Goal: Obtain resource: Download file/media

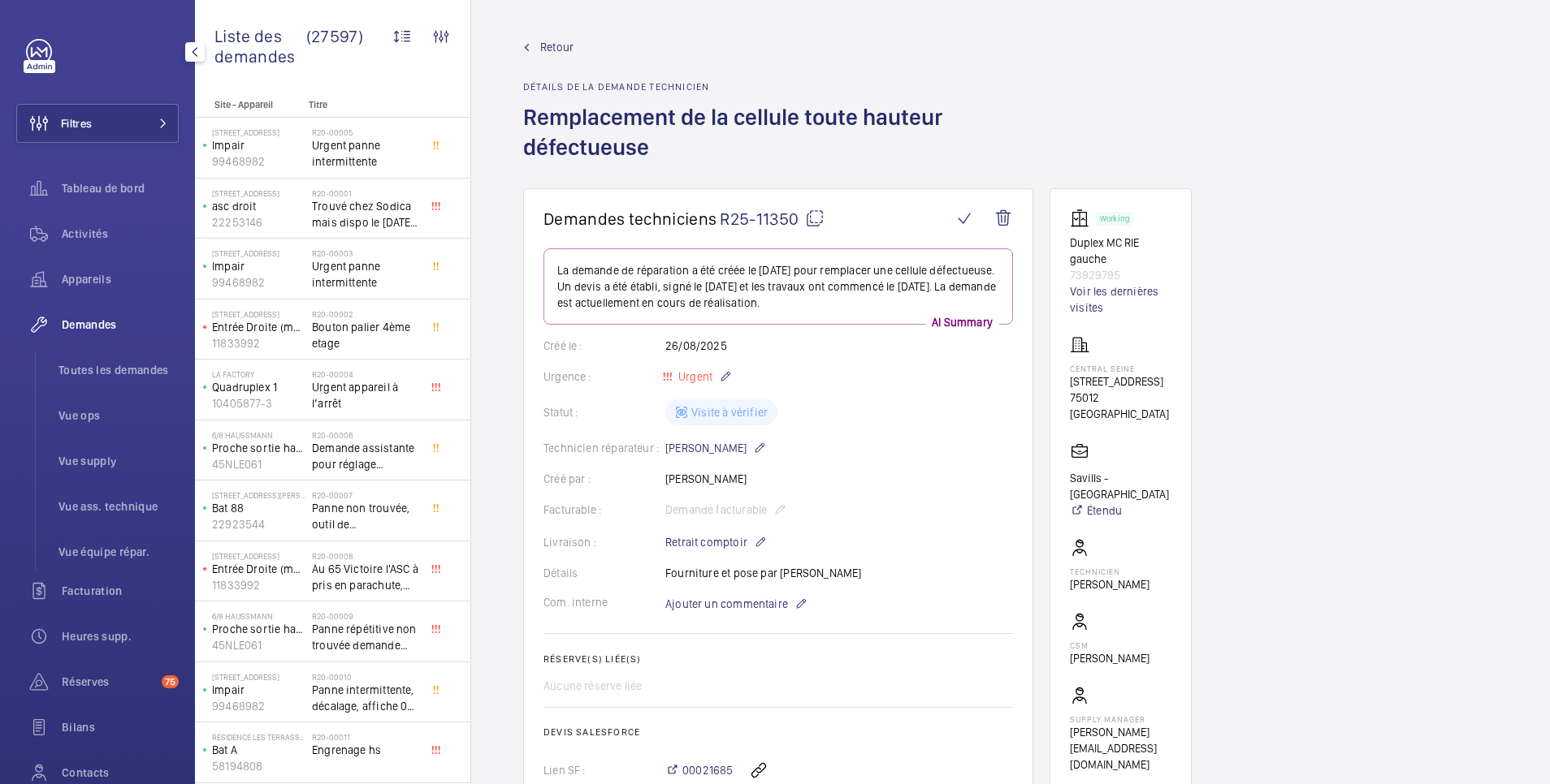
scroll to position [1173, 0]
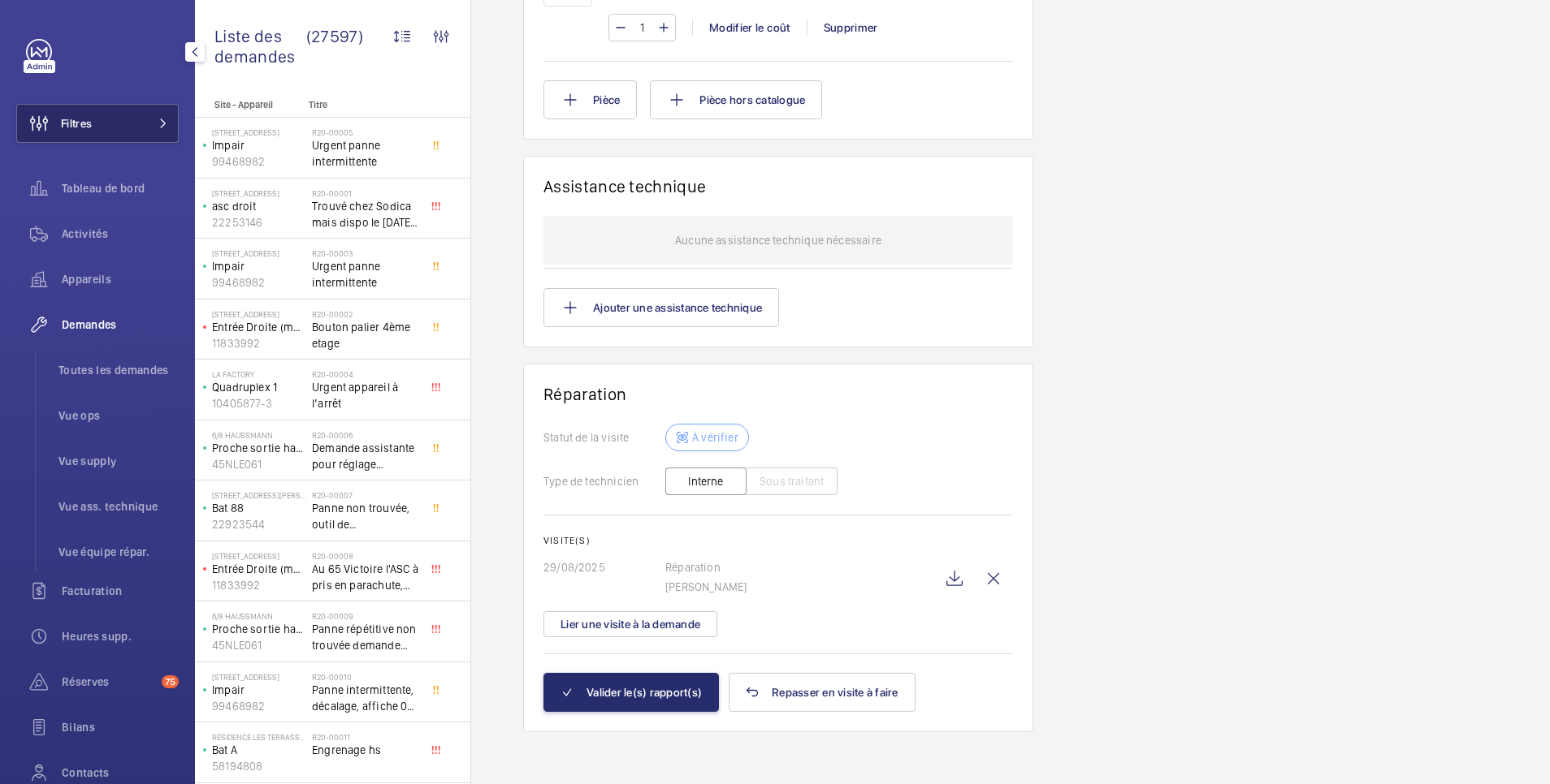
click at [91, 121] on span "Filtres" at bounding box center [76, 123] width 31 height 16
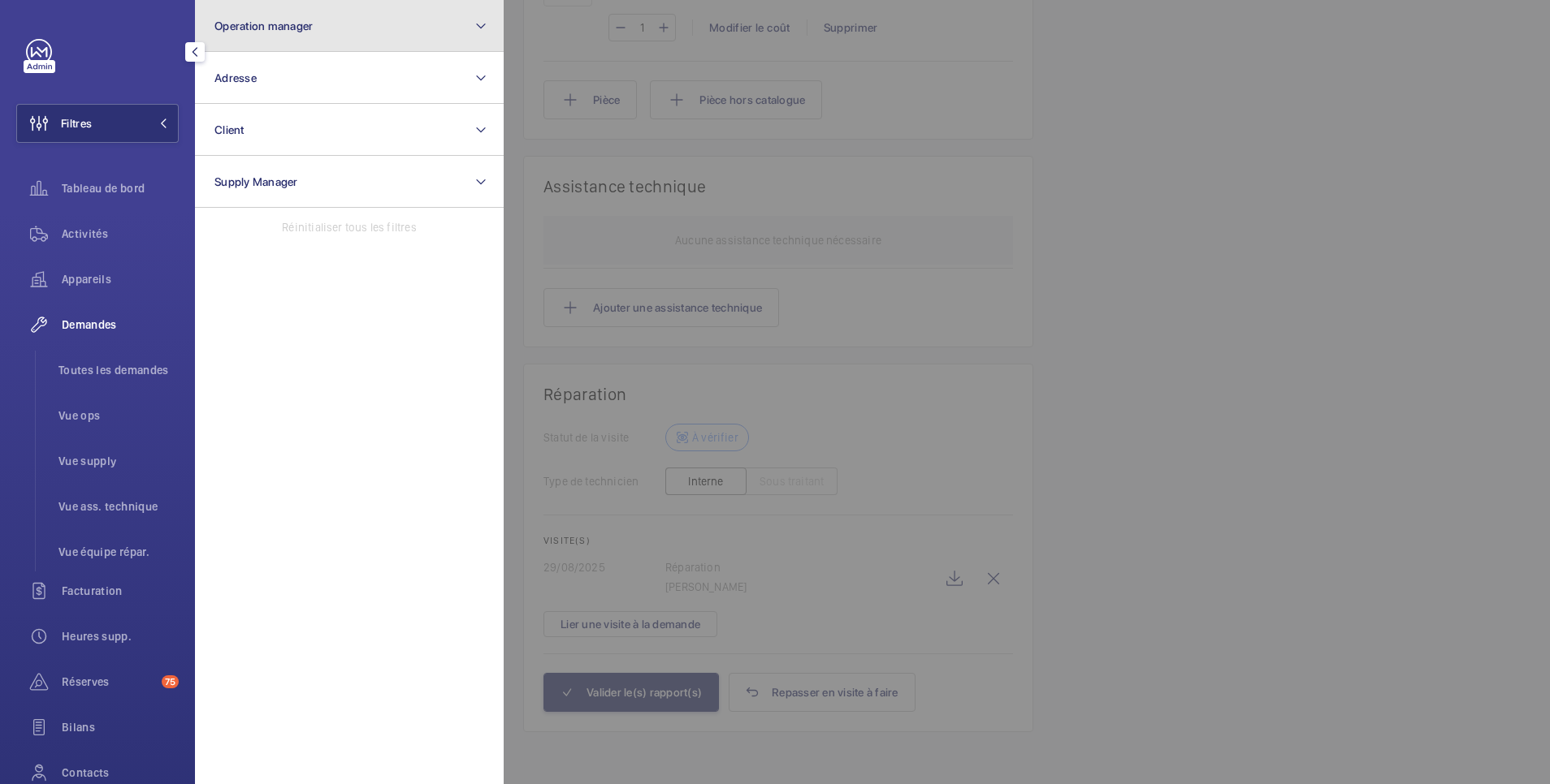
click at [257, 26] on span "Operation manager" at bounding box center [263, 26] width 98 height 13
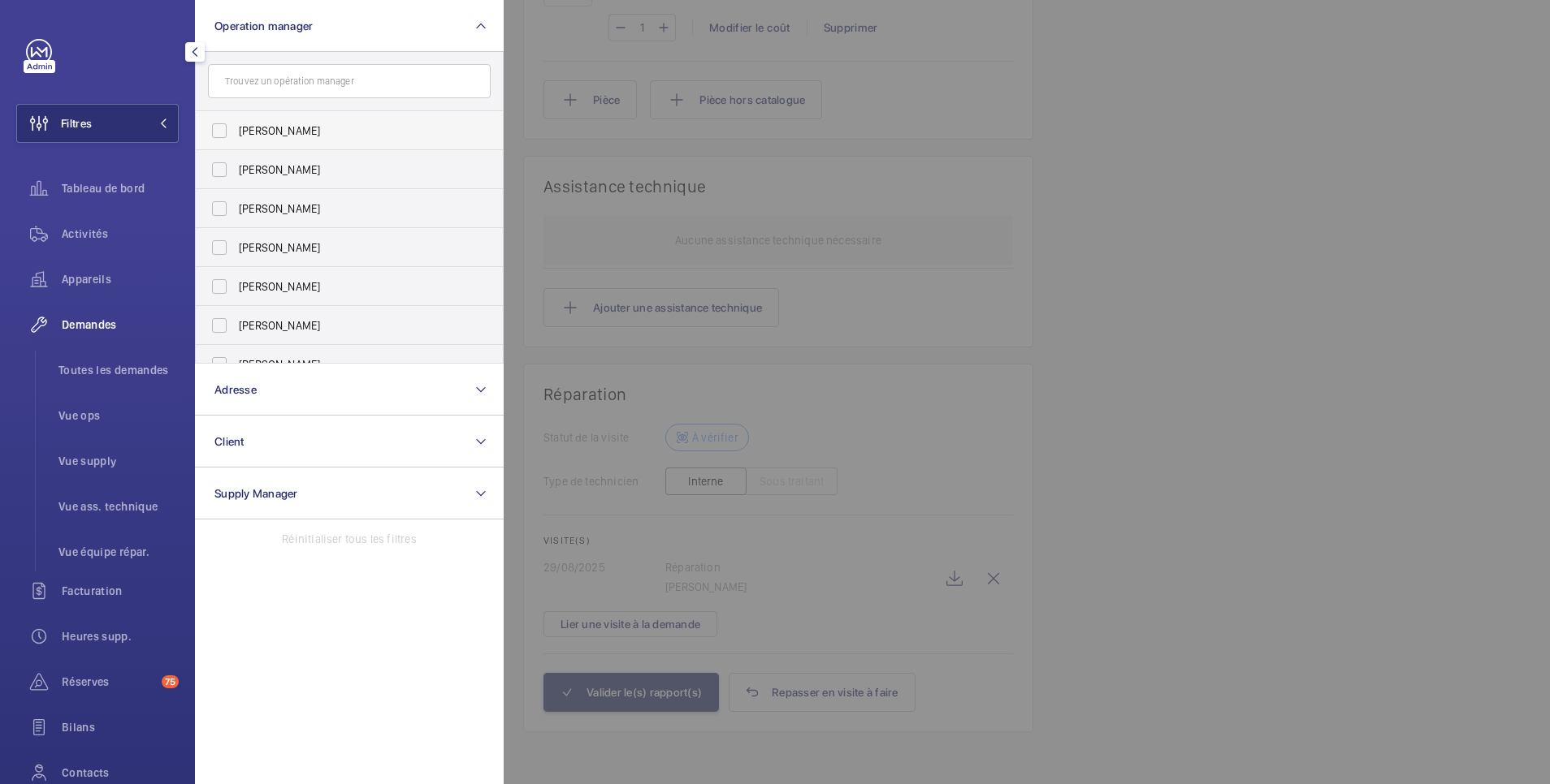
click at [248, 132] on span "[PERSON_NAME]" at bounding box center [350, 130] width 224 height 16
click at [236, 132] on input "[PERSON_NAME]" at bounding box center [219, 130] width 32 height 32
checkbox input "true"
click at [137, 185] on span "Tableau de bord" at bounding box center [120, 188] width 117 height 16
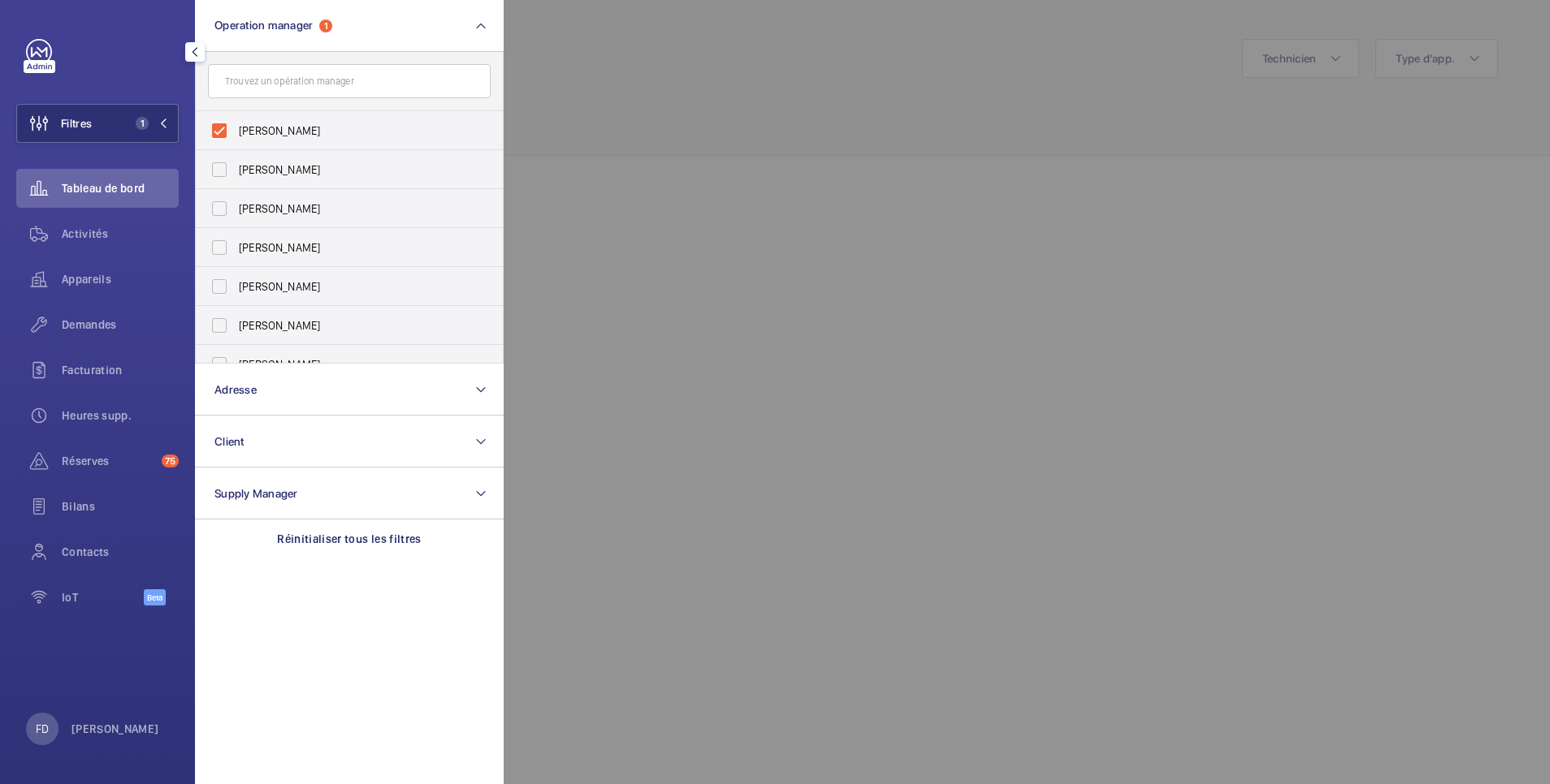
click at [624, 56] on div at bounding box center [1279, 392] width 1550 height 784
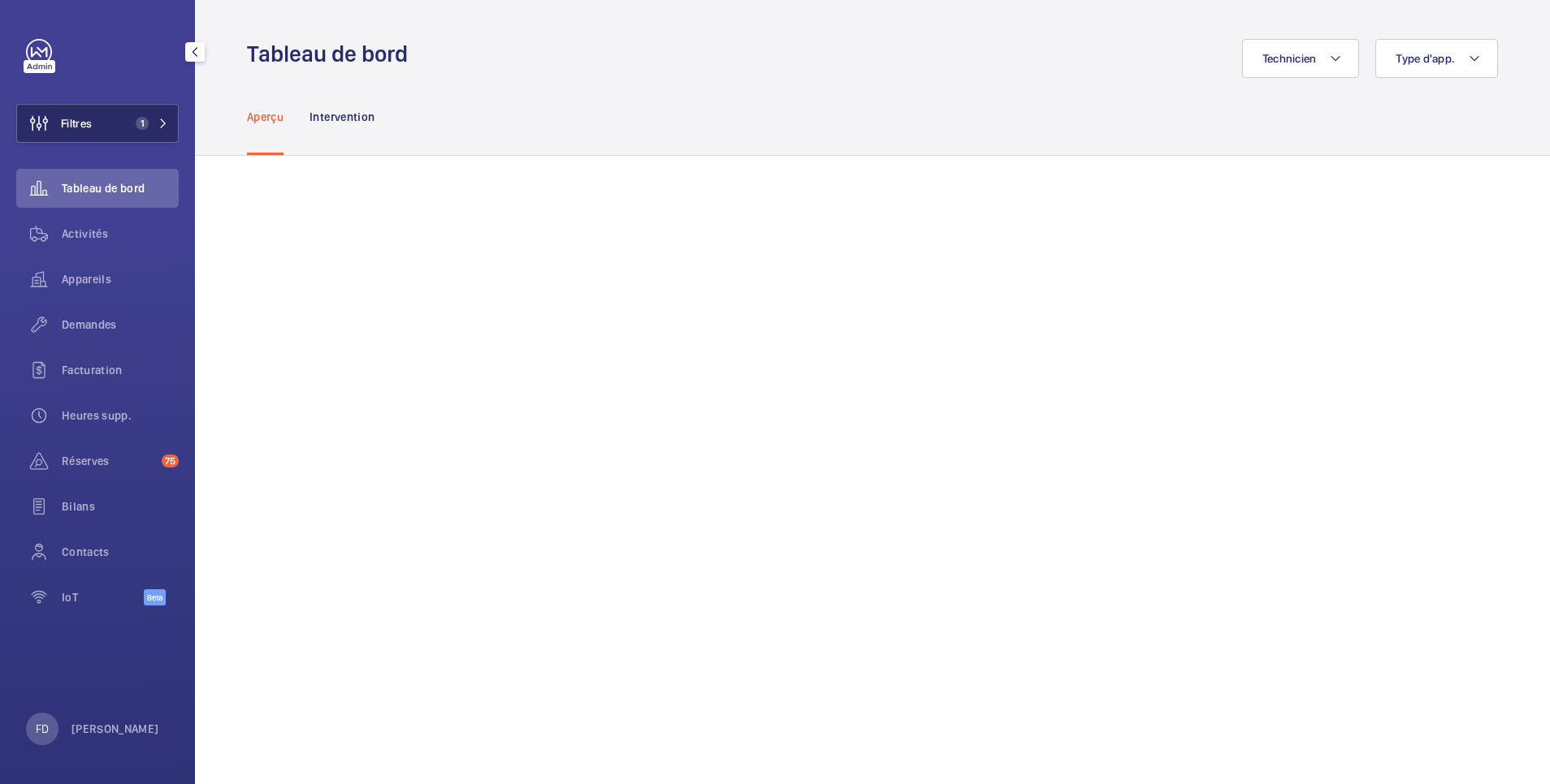
click at [110, 125] on button "Filtres 1" at bounding box center [97, 123] width 162 height 39
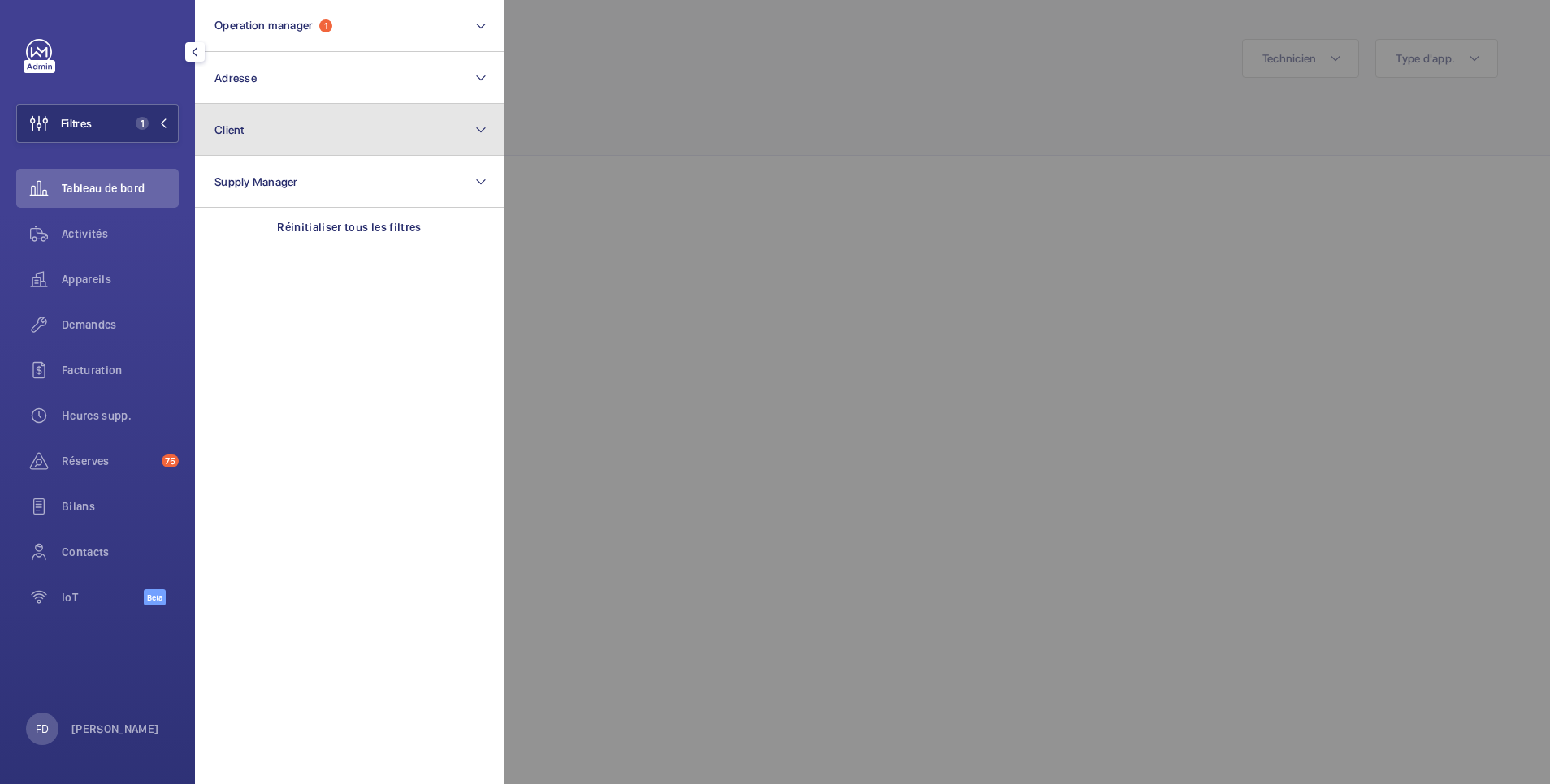
click at [284, 126] on button "Client" at bounding box center [349, 129] width 309 height 52
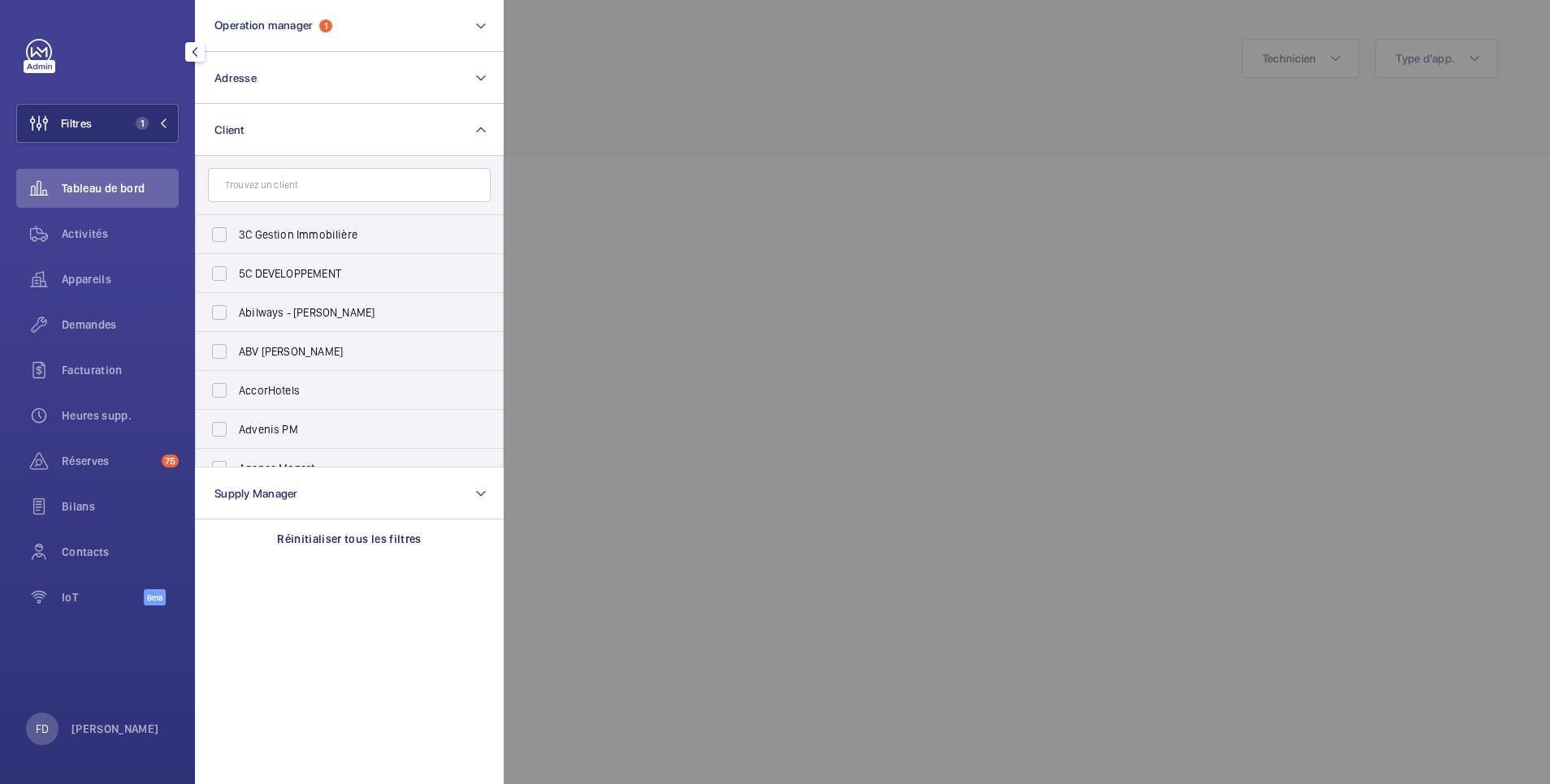
click at [283, 188] on input "text" at bounding box center [349, 185] width 283 height 34
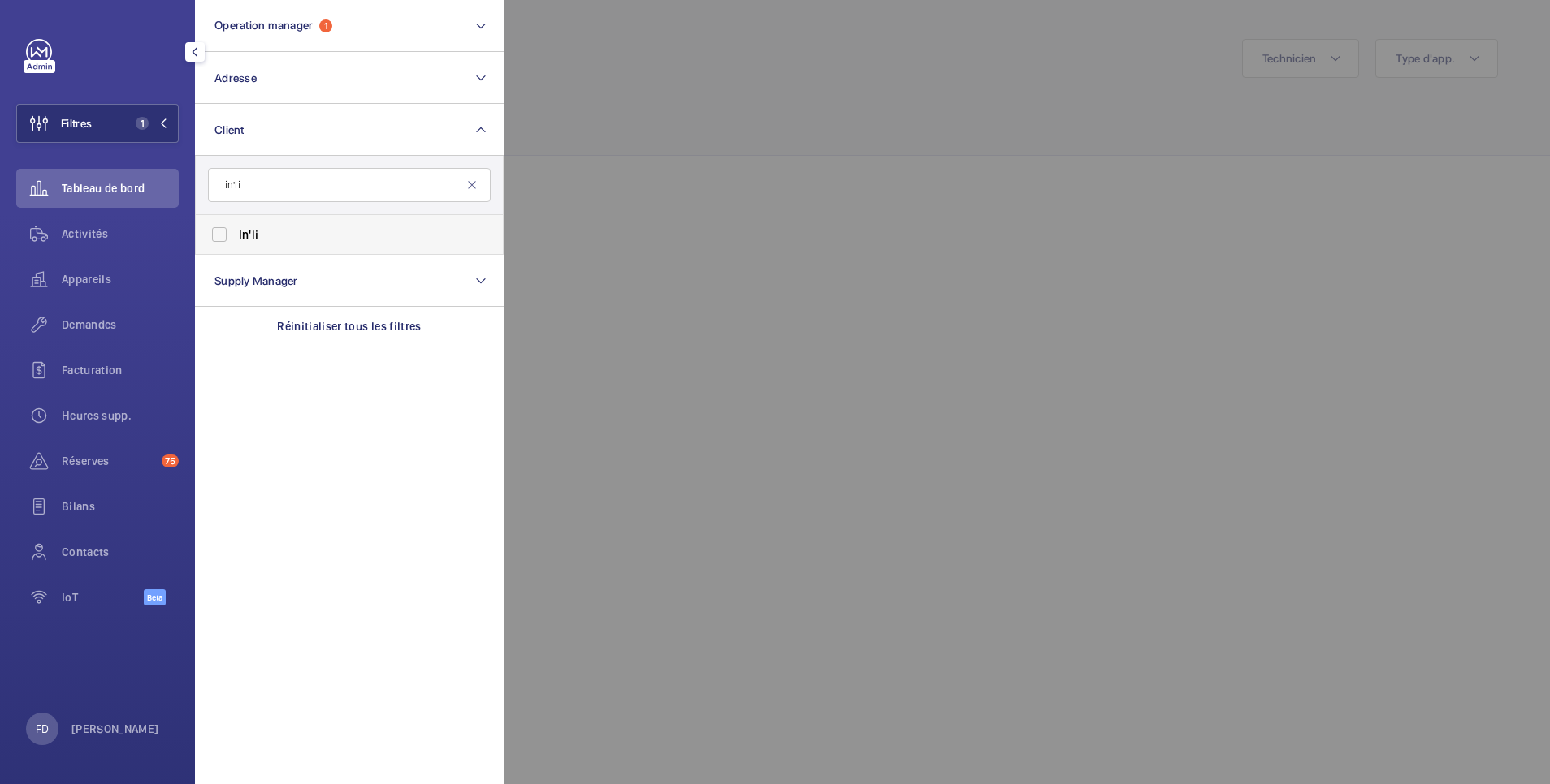
type input "in'li"
click at [222, 236] on label "In'li" at bounding box center [337, 234] width 283 height 39
click at [222, 236] on input "In'li" at bounding box center [219, 235] width 32 height 32
checkbox input "true"
click at [768, 90] on div at bounding box center [1279, 392] width 1550 height 784
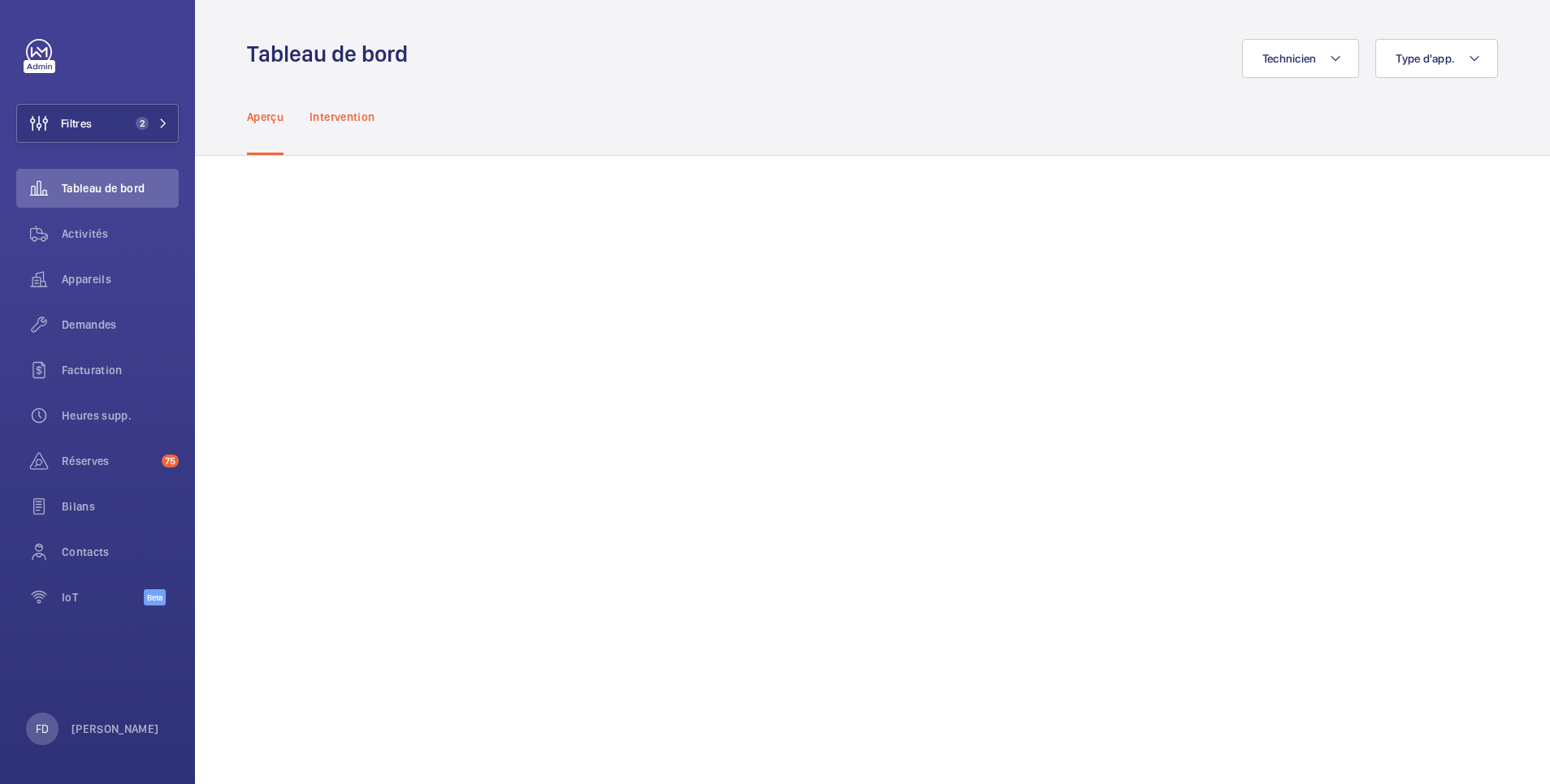
click at [345, 116] on p "Intervention" at bounding box center [342, 116] width 65 height 16
click at [93, 230] on span "Activités" at bounding box center [120, 233] width 117 height 16
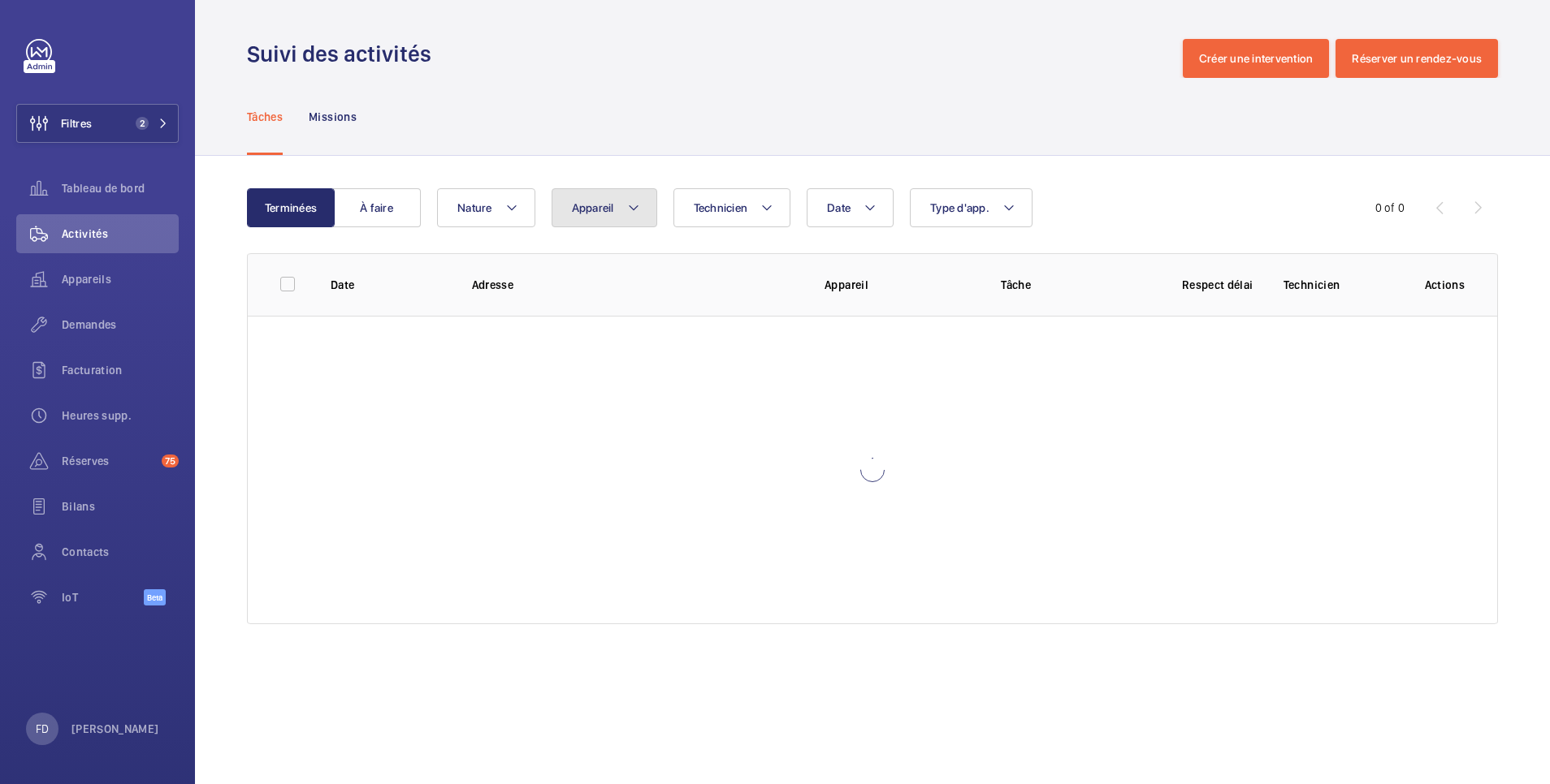
click at [614, 214] on button "Appareil" at bounding box center [604, 208] width 106 height 39
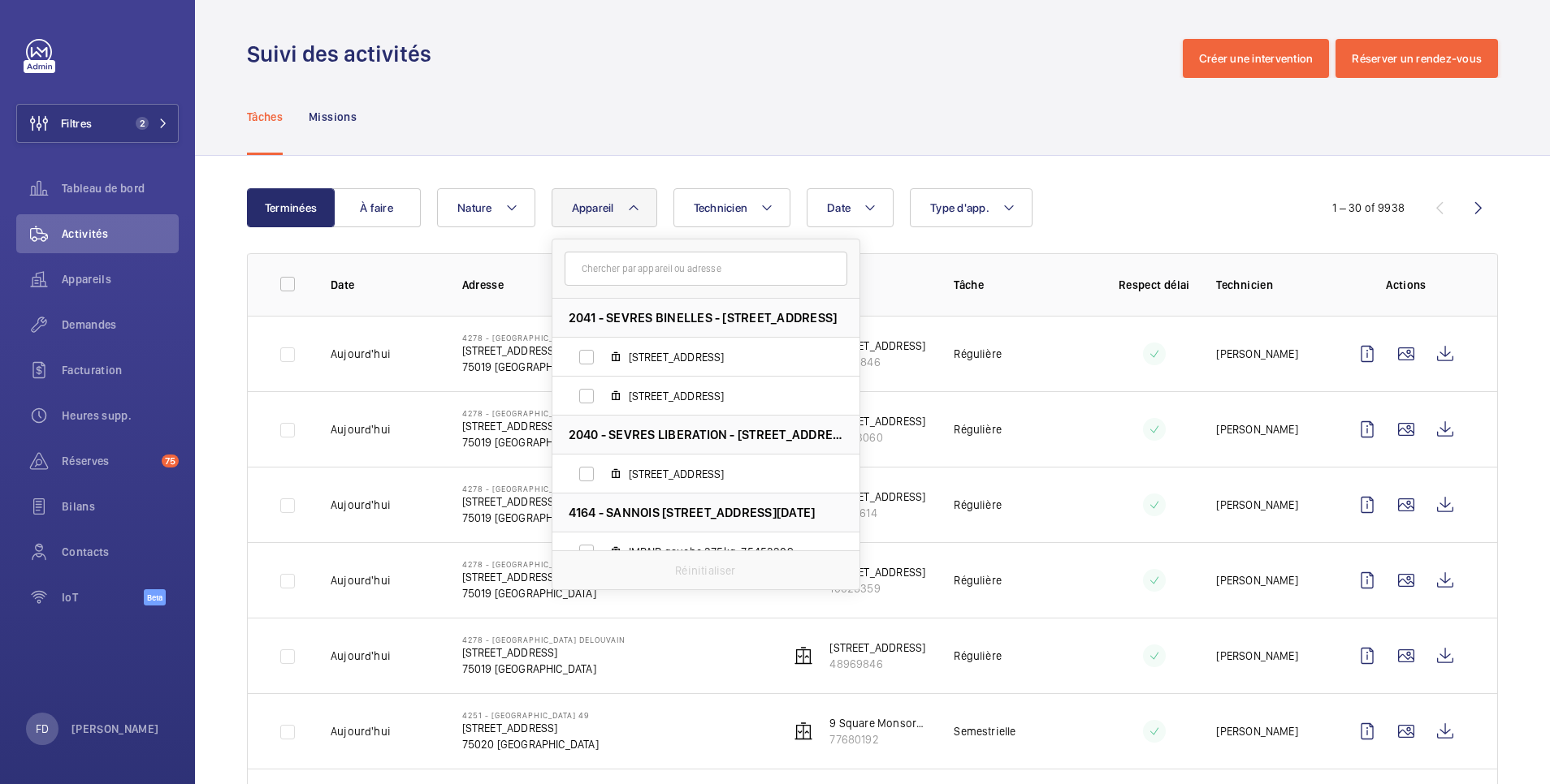
click at [615, 266] on input "text" at bounding box center [706, 269] width 283 height 34
type input "42129155 96698716"
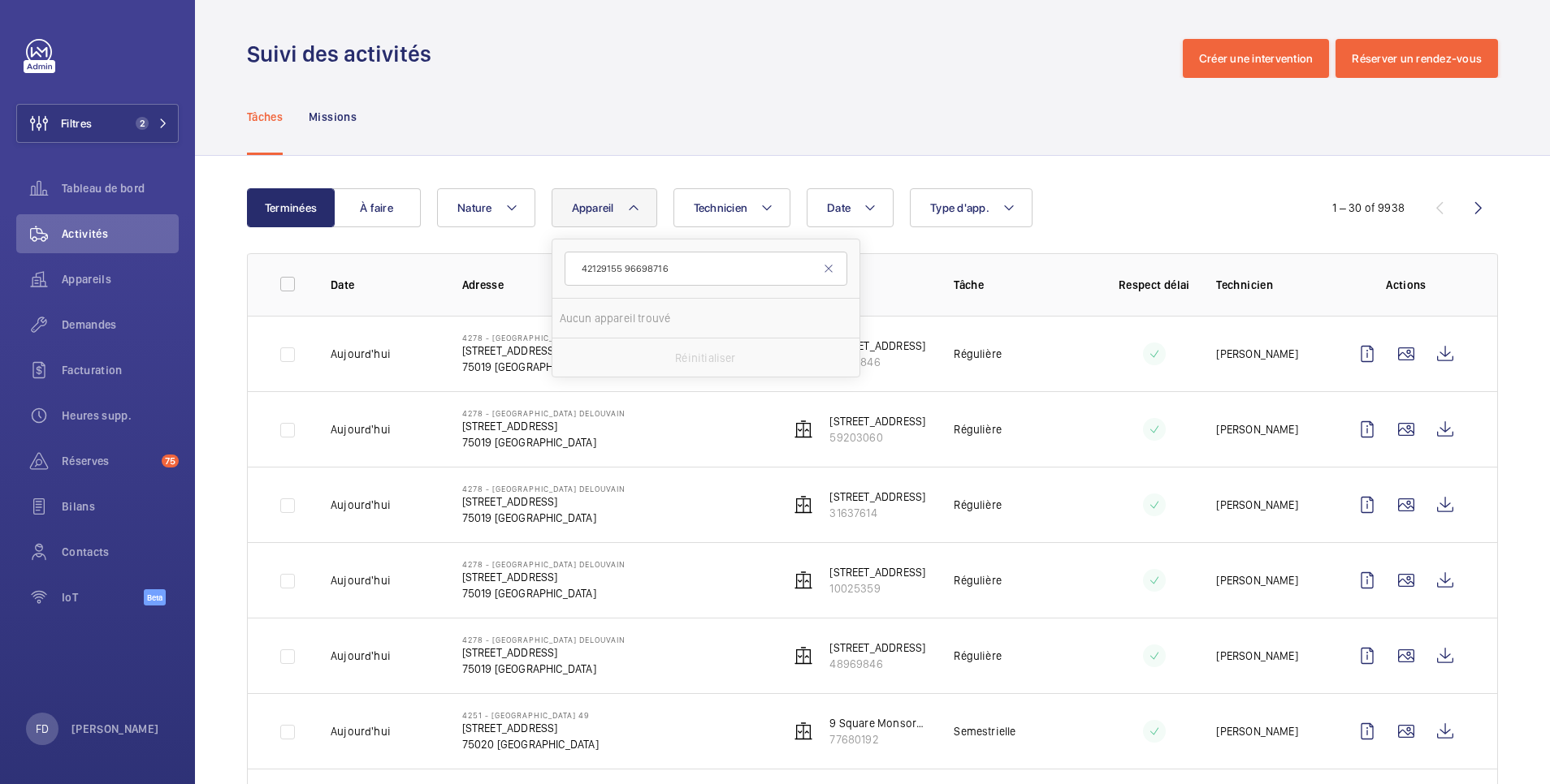
drag, startPoint x: 623, startPoint y: 263, endPoint x: 483, endPoint y: 263, distance: 140.0
click at [580, 214] on button "Appareil" at bounding box center [604, 208] width 106 height 39
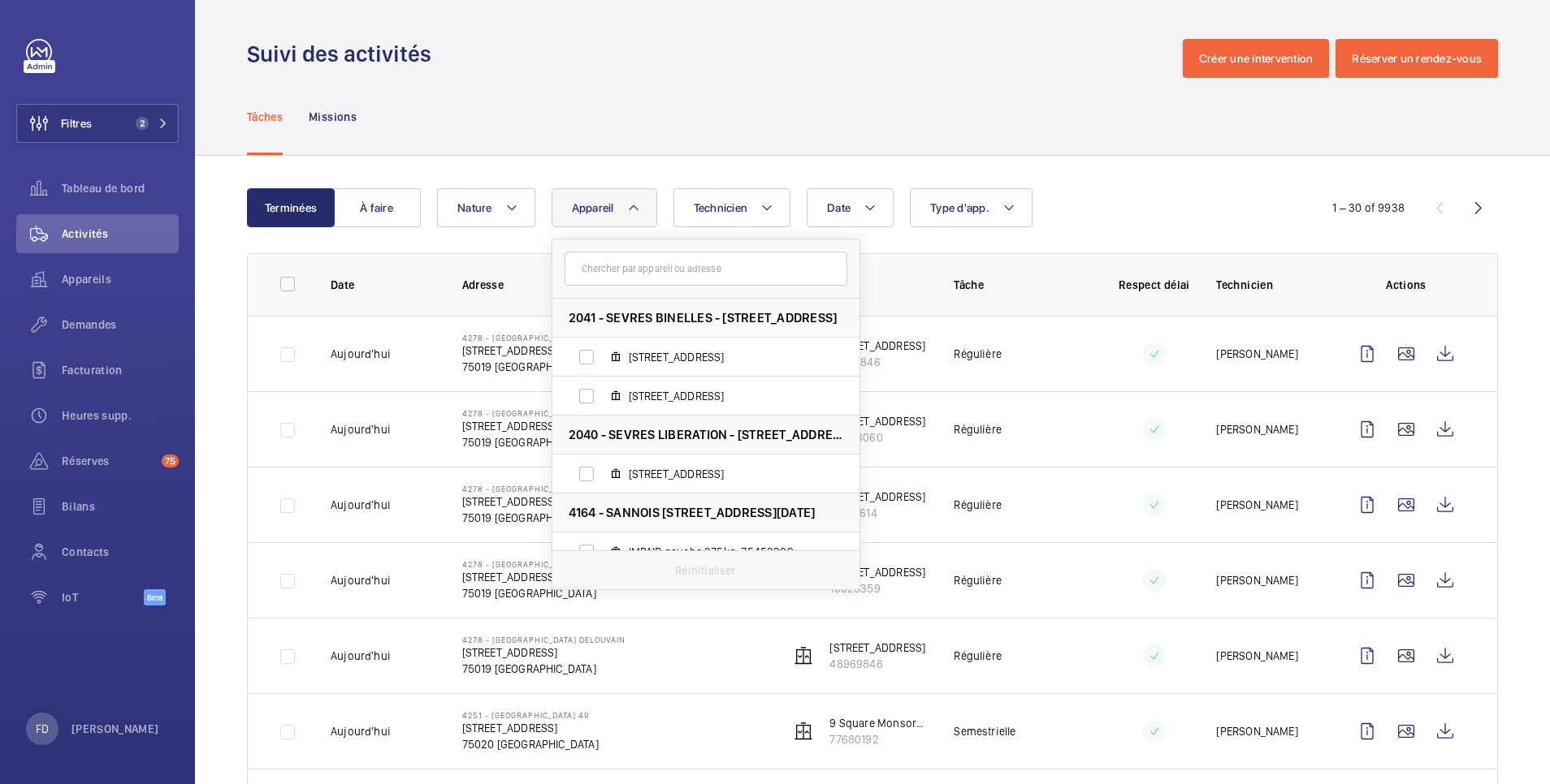
click at [594, 276] on input "text" at bounding box center [706, 269] width 283 height 34
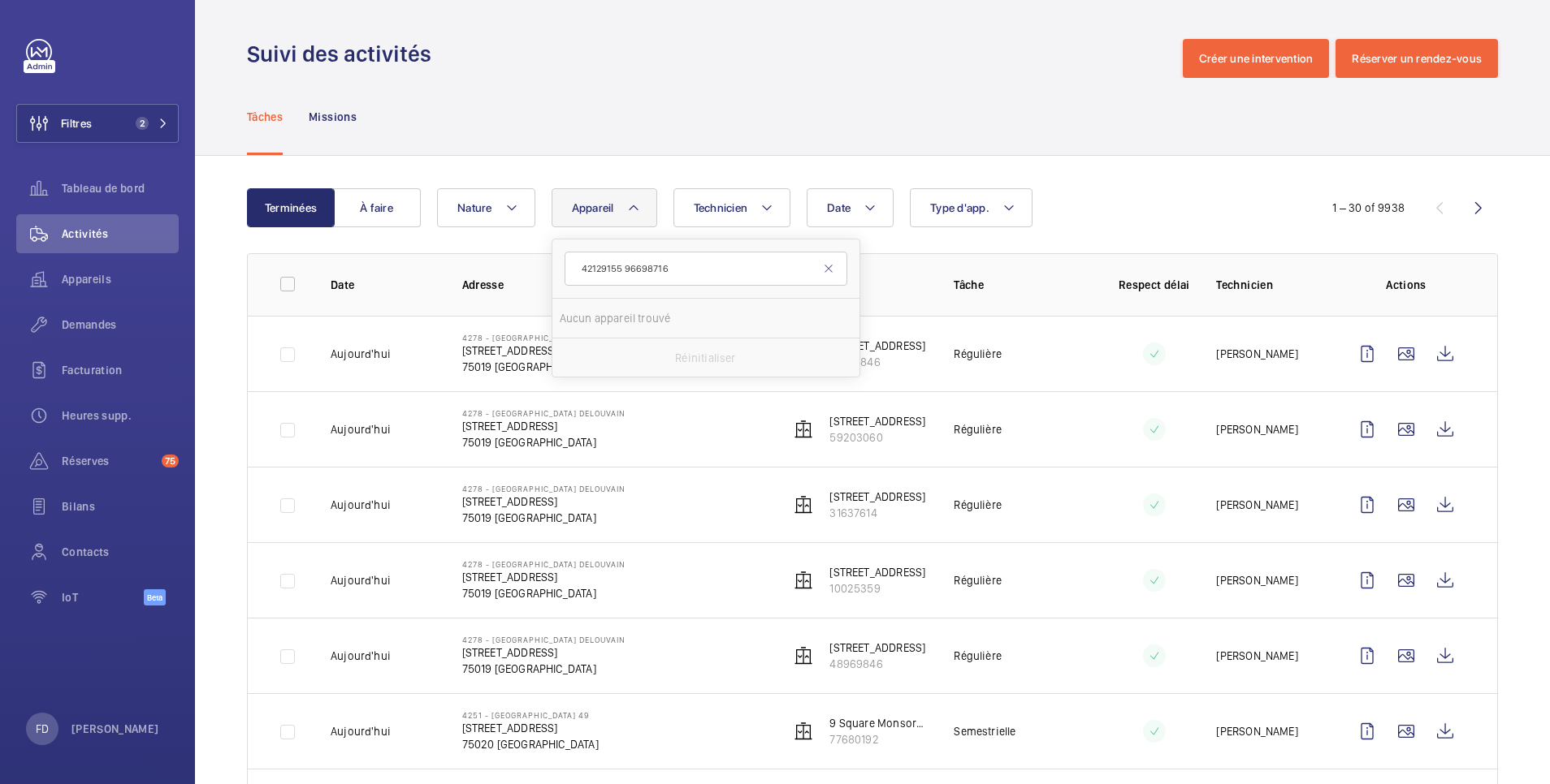
click at [626, 262] on input "42129155 96698716" at bounding box center [706, 269] width 283 height 34
type input "96698716"
click at [589, 353] on label "[STREET_ADDRESS][PERSON_NAME]" at bounding box center [693, 357] width 281 height 39
click at [589, 353] on input "[STREET_ADDRESS][PERSON_NAME]" at bounding box center [586, 358] width 32 height 32
checkbox input "true"
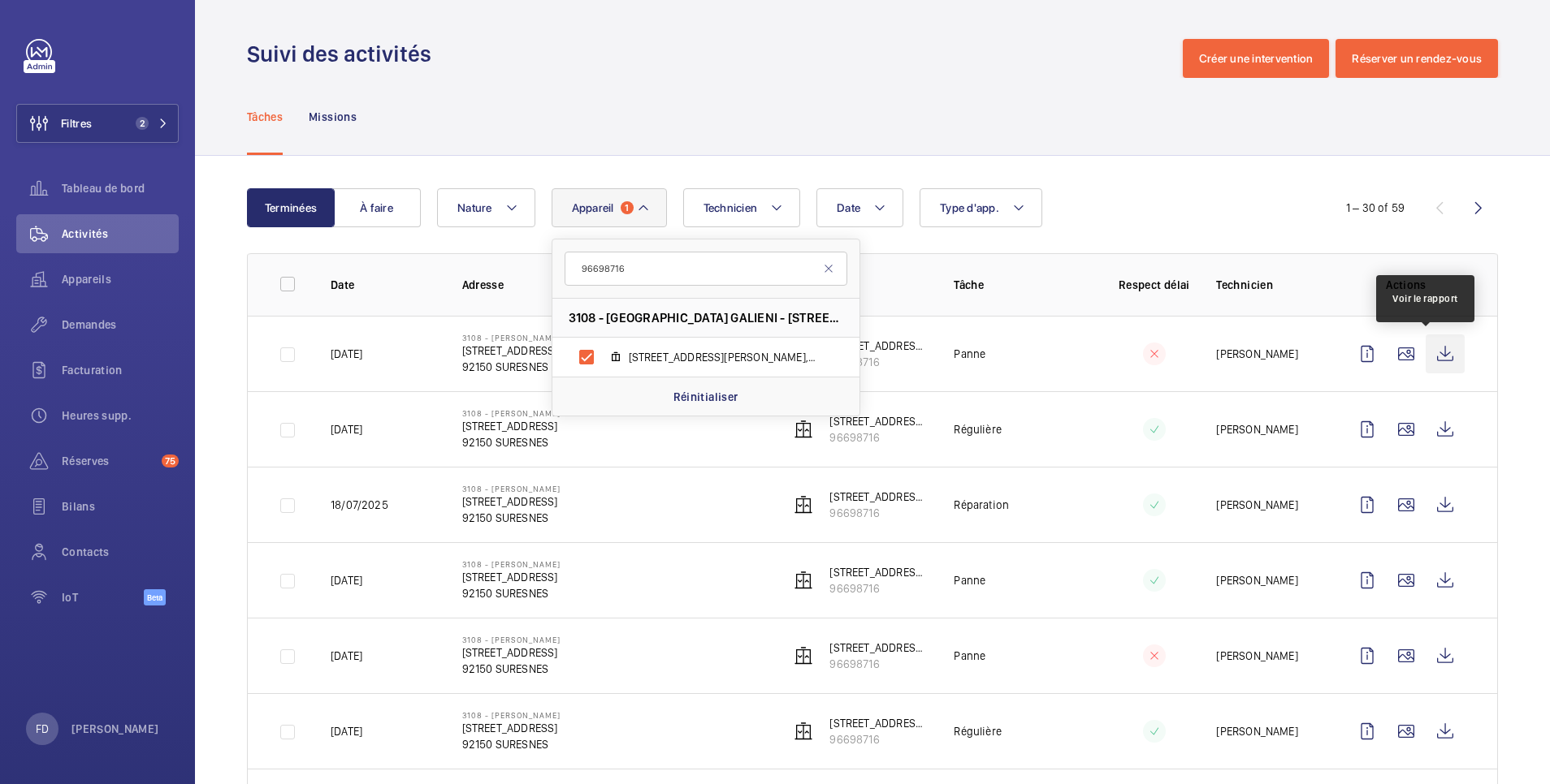
click at [1426, 352] on wm-front-icon-button at bounding box center [1445, 354] width 39 height 39
click at [588, 200] on button "Appareil 1" at bounding box center [609, 208] width 115 height 39
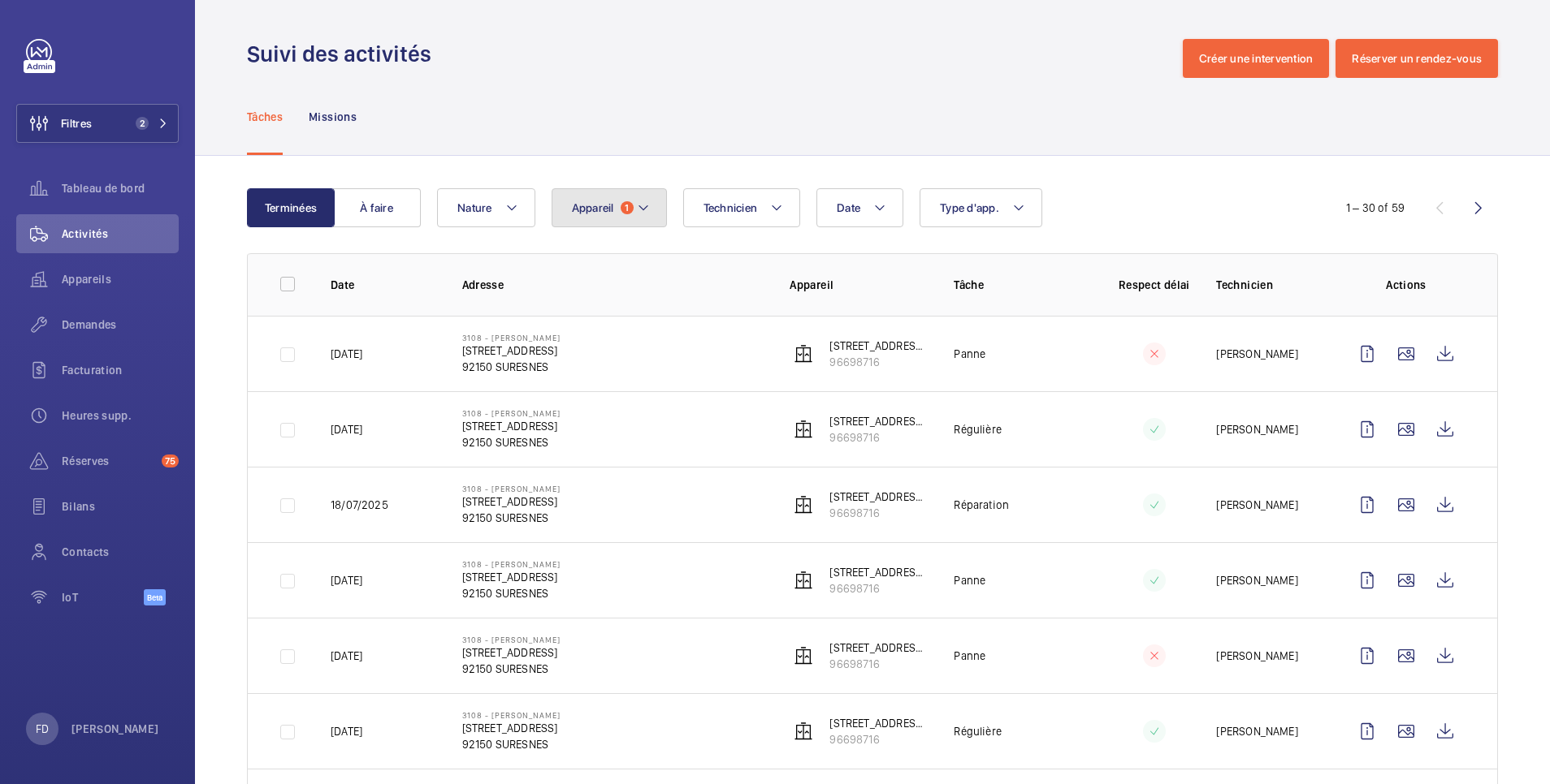
click at [577, 207] on span "Appareil" at bounding box center [593, 208] width 42 height 13
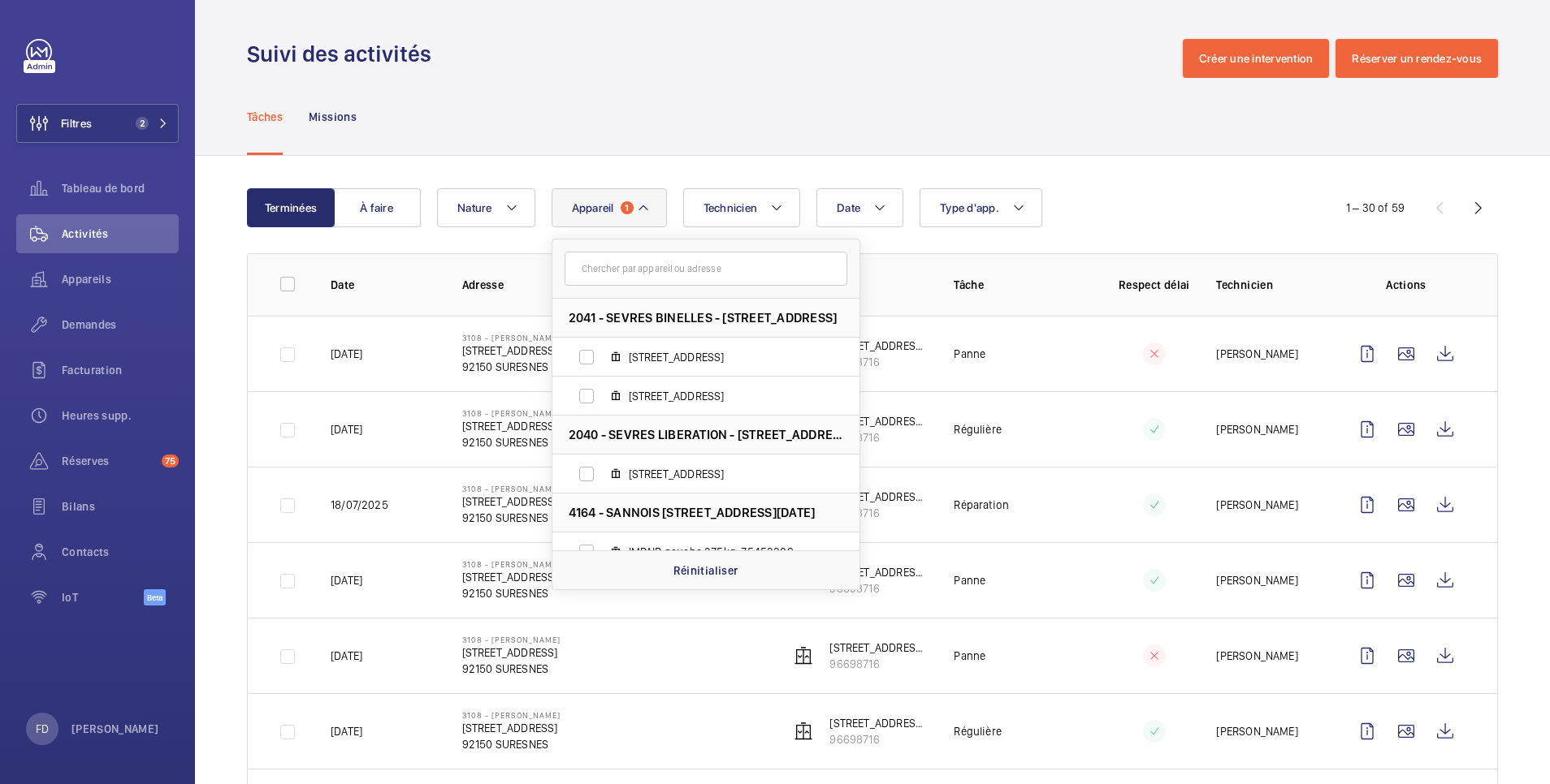
click at [631, 270] on input "text" at bounding box center [706, 269] width 283 height 34
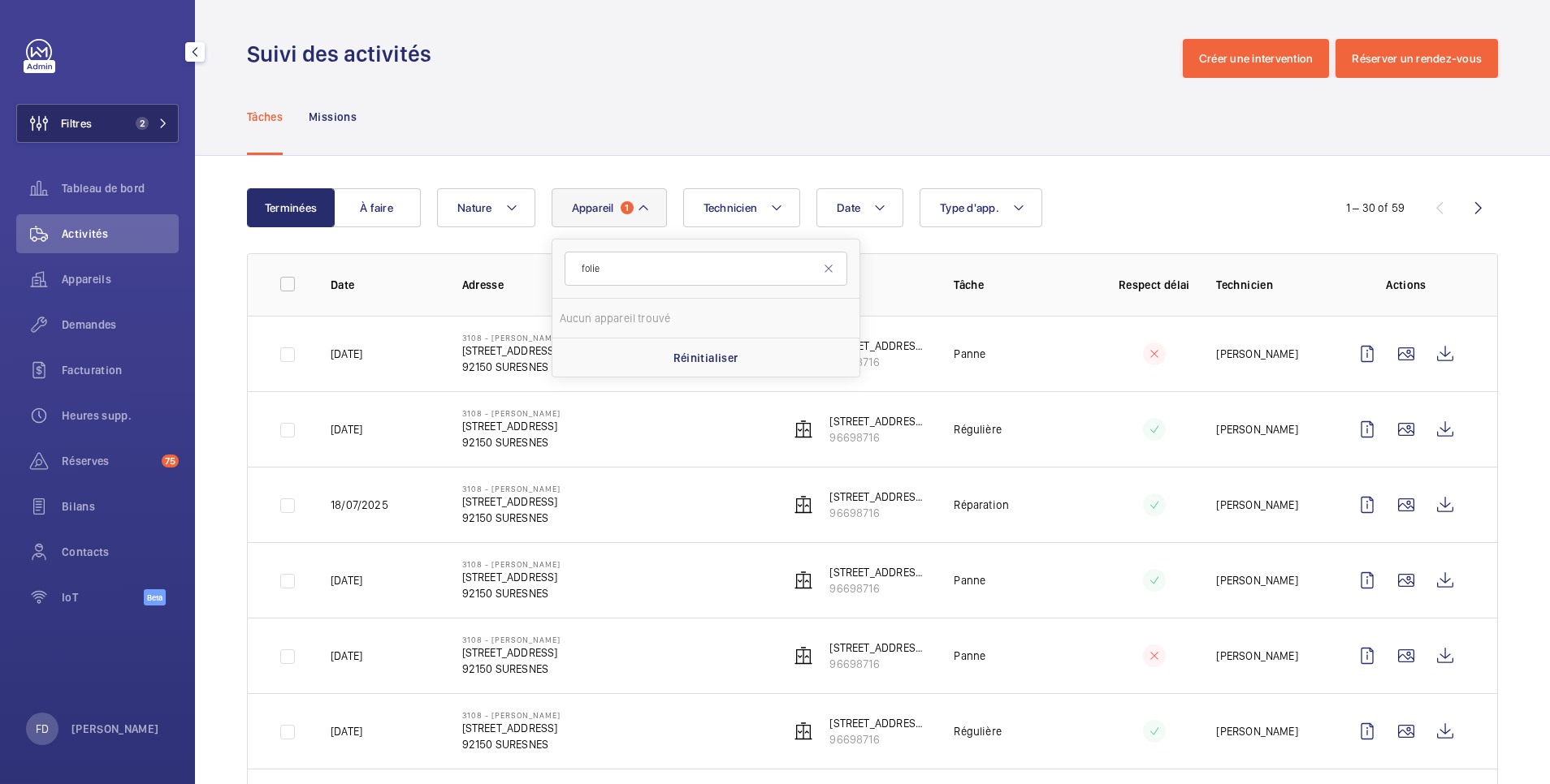
type input "folie"
click at [126, 124] on button "Filtres 2" at bounding box center [97, 123] width 162 height 39
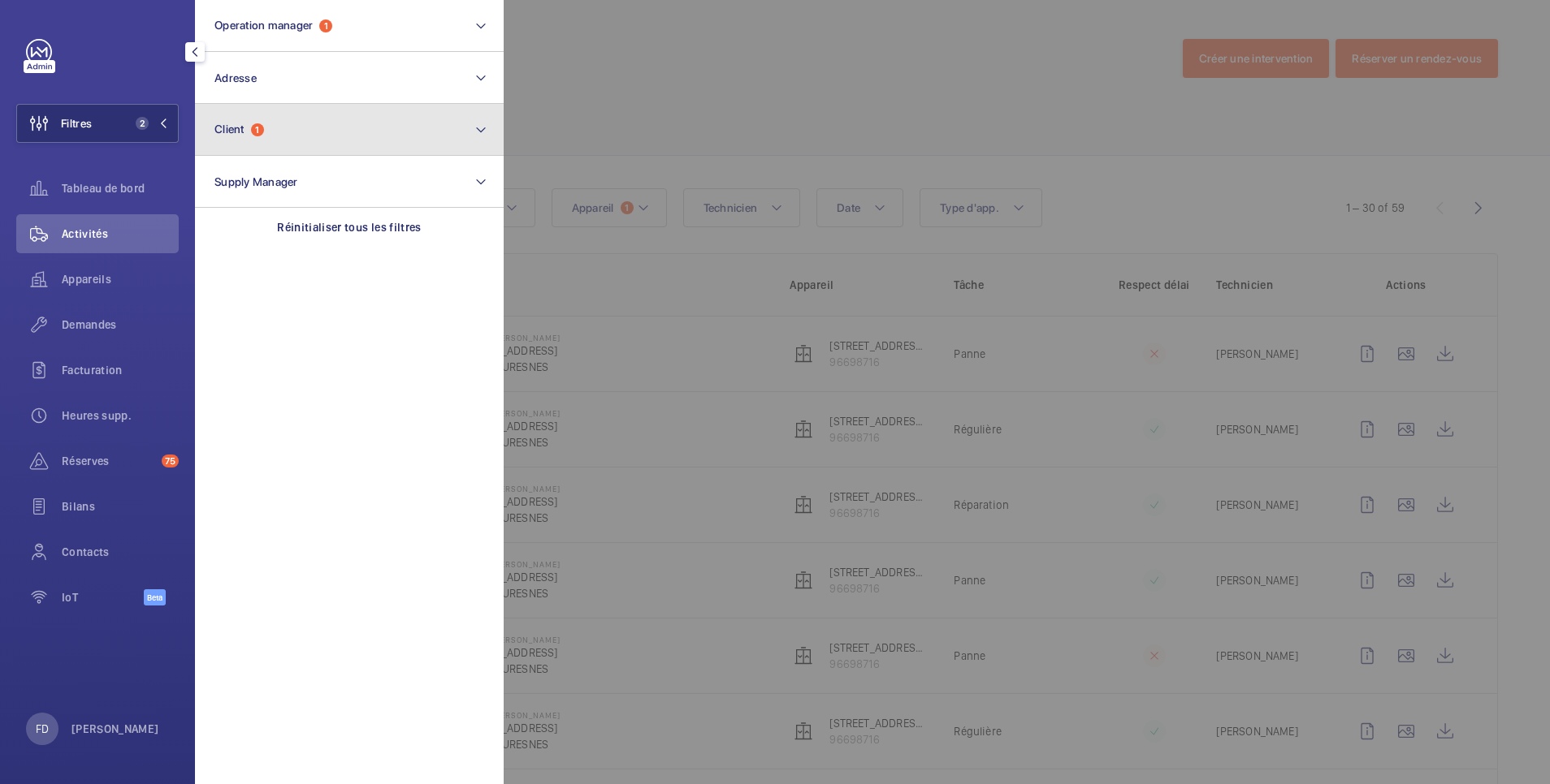
click at [291, 116] on button "Client 1" at bounding box center [349, 129] width 309 height 52
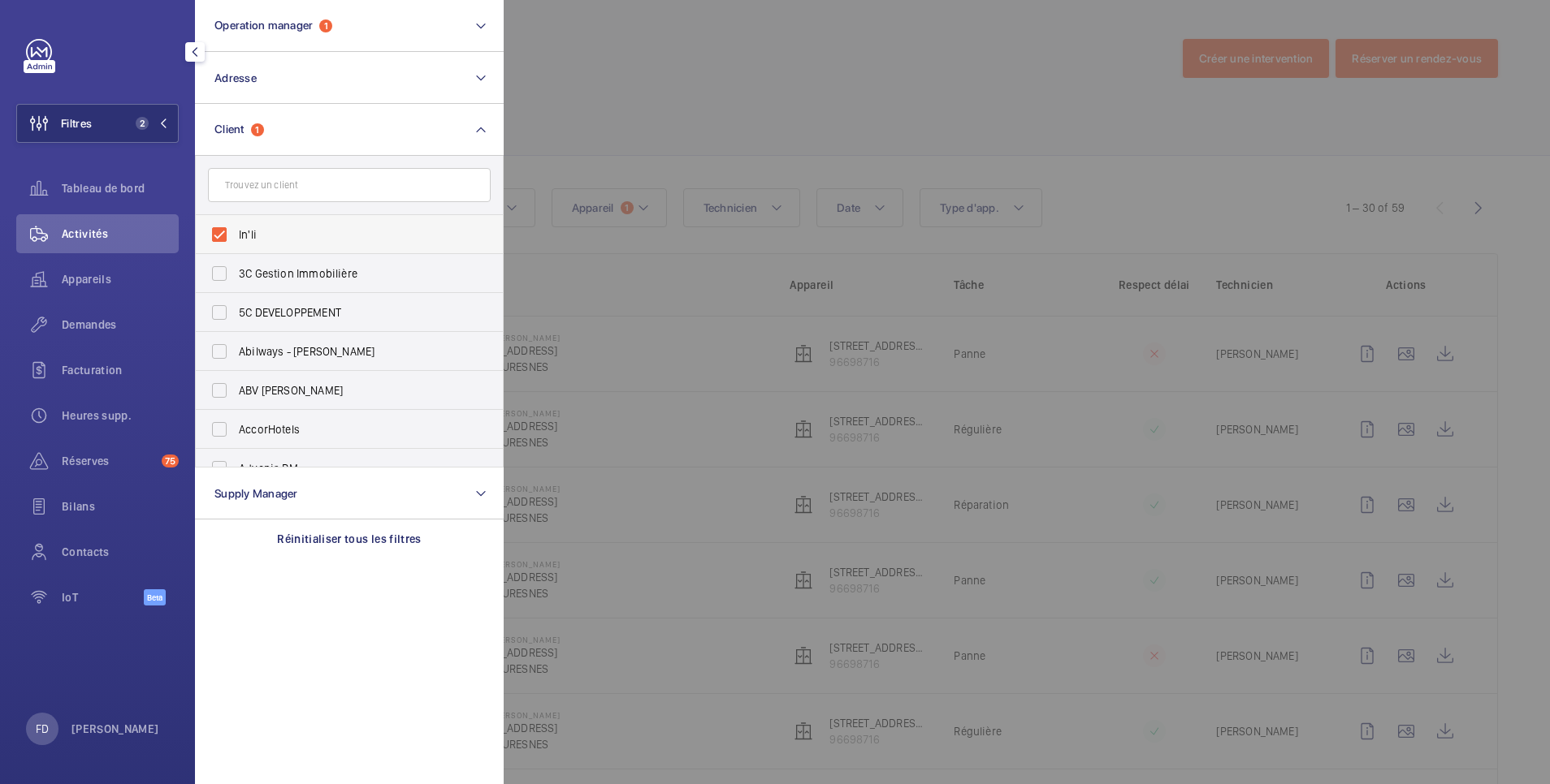
drag, startPoint x: 243, startPoint y: 234, endPoint x: 255, endPoint y: 234, distance: 12.0
click at [247, 235] on span "In'li" at bounding box center [350, 234] width 224 height 16
click at [222, 235] on label "In'li" at bounding box center [337, 234] width 283 height 39
click at [222, 235] on input "In'li" at bounding box center [219, 235] width 32 height 32
checkbox input "false"
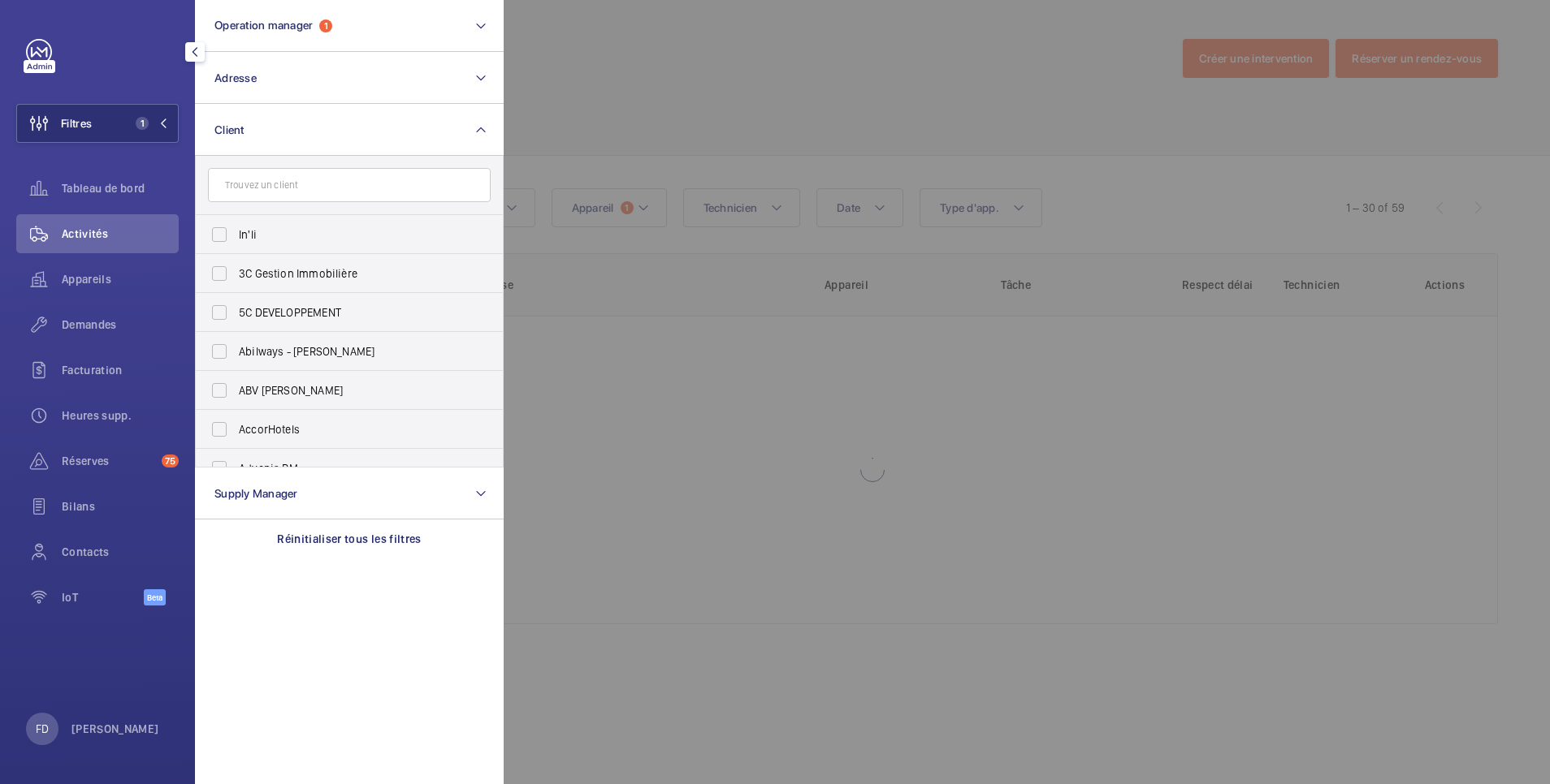
click at [623, 68] on div at bounding box center [1279, 392] width 1550 height 784
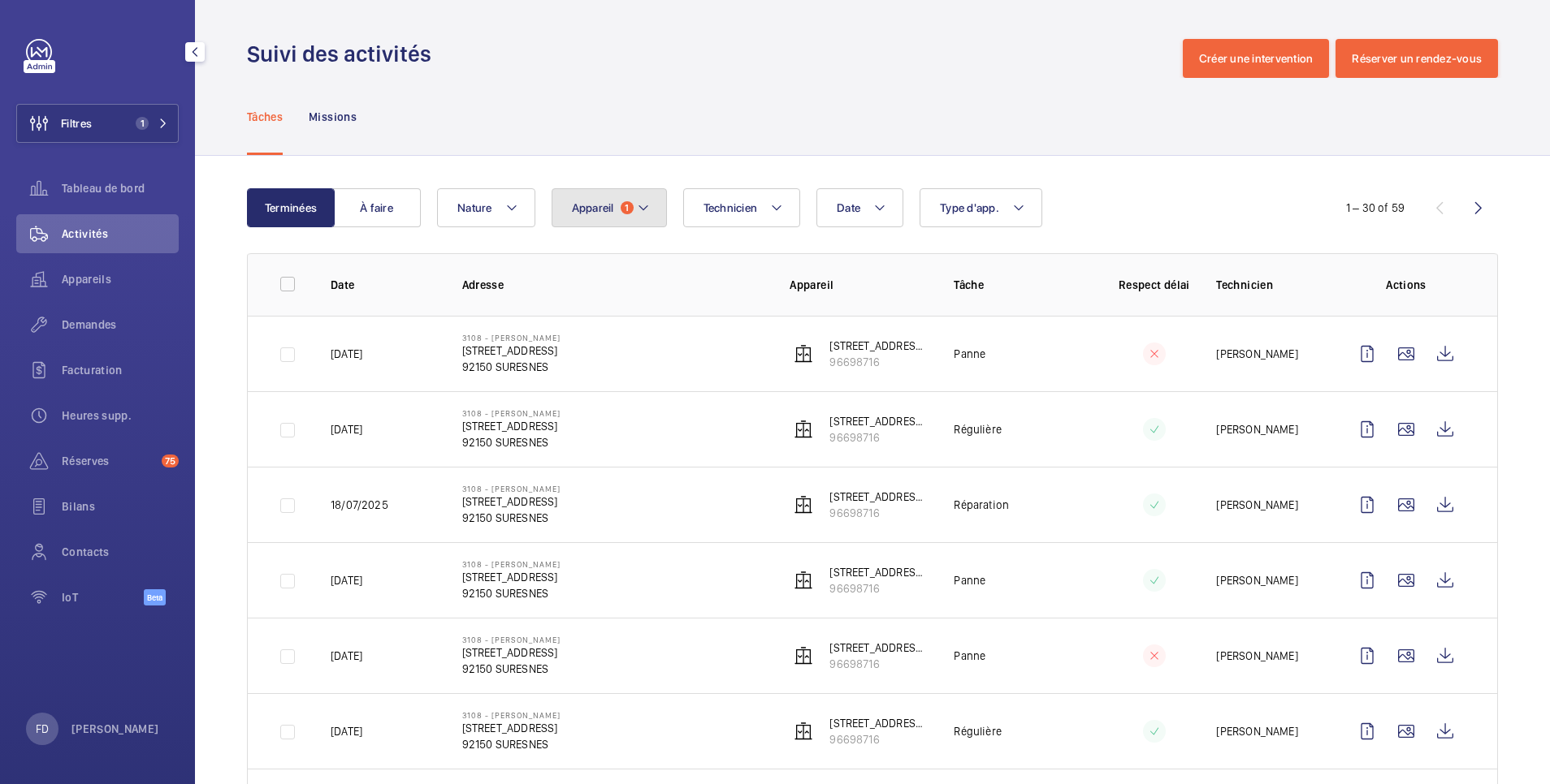
click at [603, 200] on button "Appareil 1" at bounding box center [609, 208] width 115 height 39
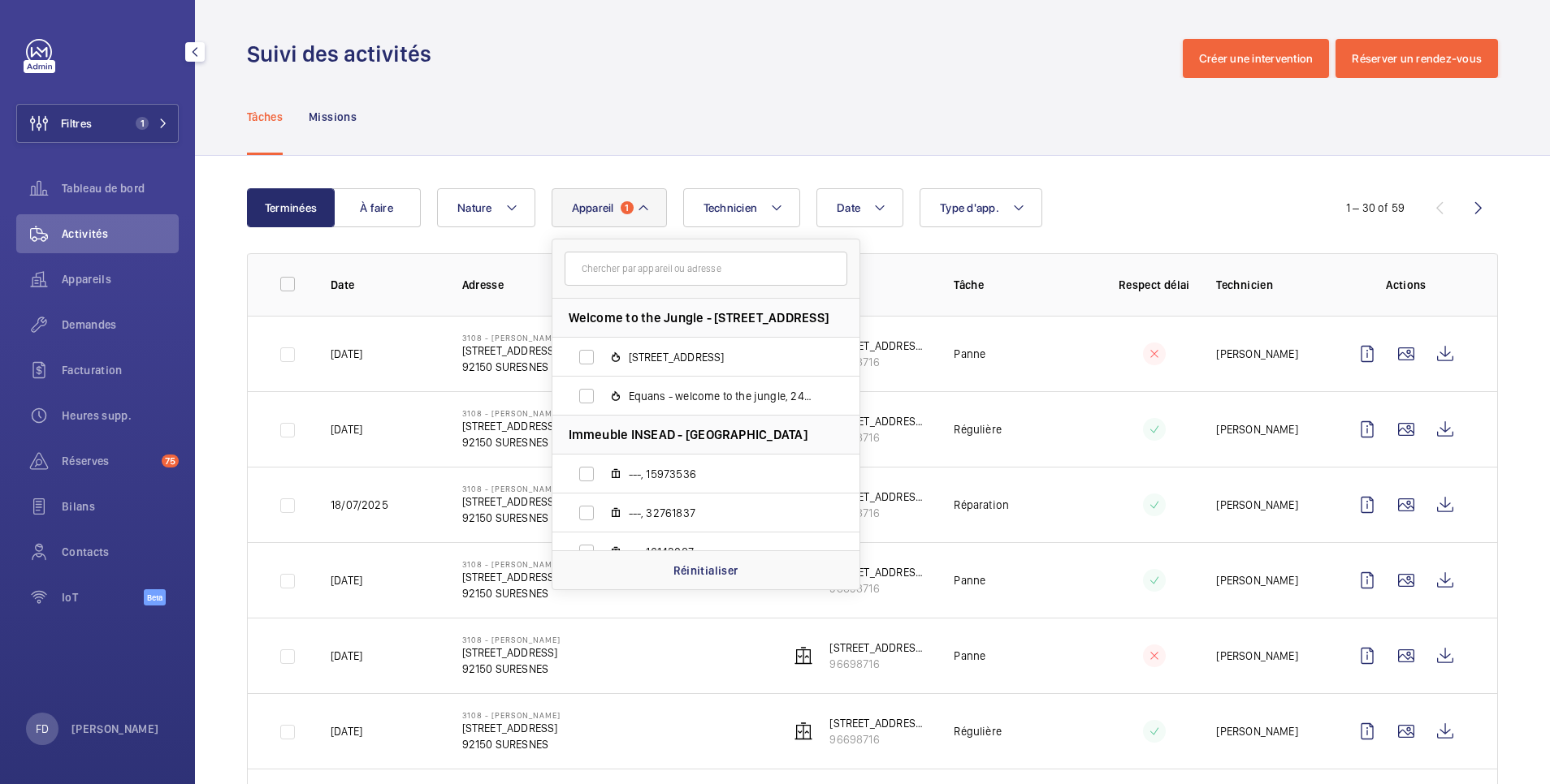
click at [605, 270] on input "text" at bounding box center [706, 269] width 283 height 34
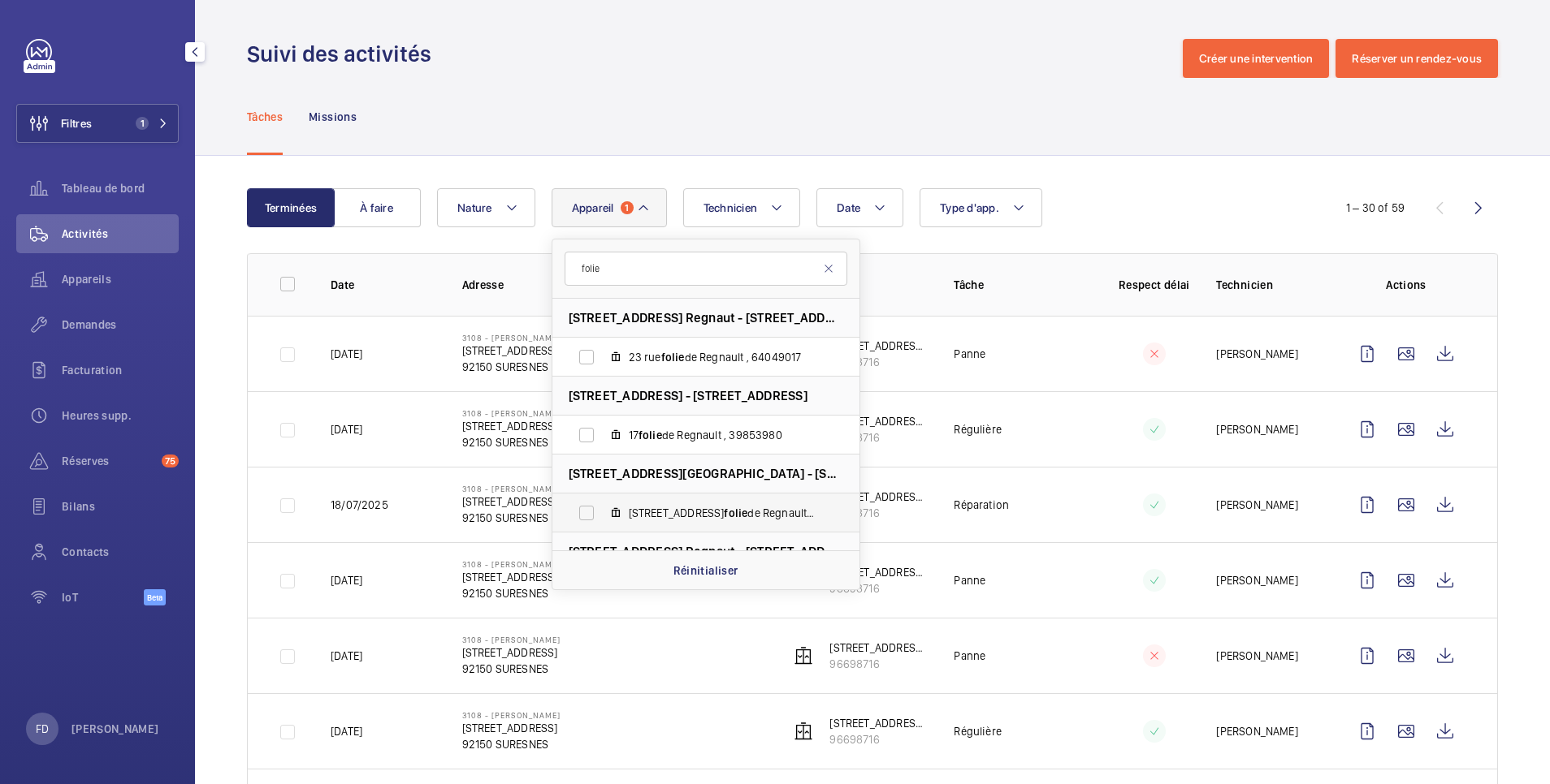
type input "folie"
click at [584, 514] on label "[STREET_ADDRESS] , 78202496" at bounding box center [693, 512] width 281 height 39
click at [584, 514] on input "[STREET_ADDRESS] , 78202496" at bounding box center [586, 513] width 32 height 32
checkbox input "true"
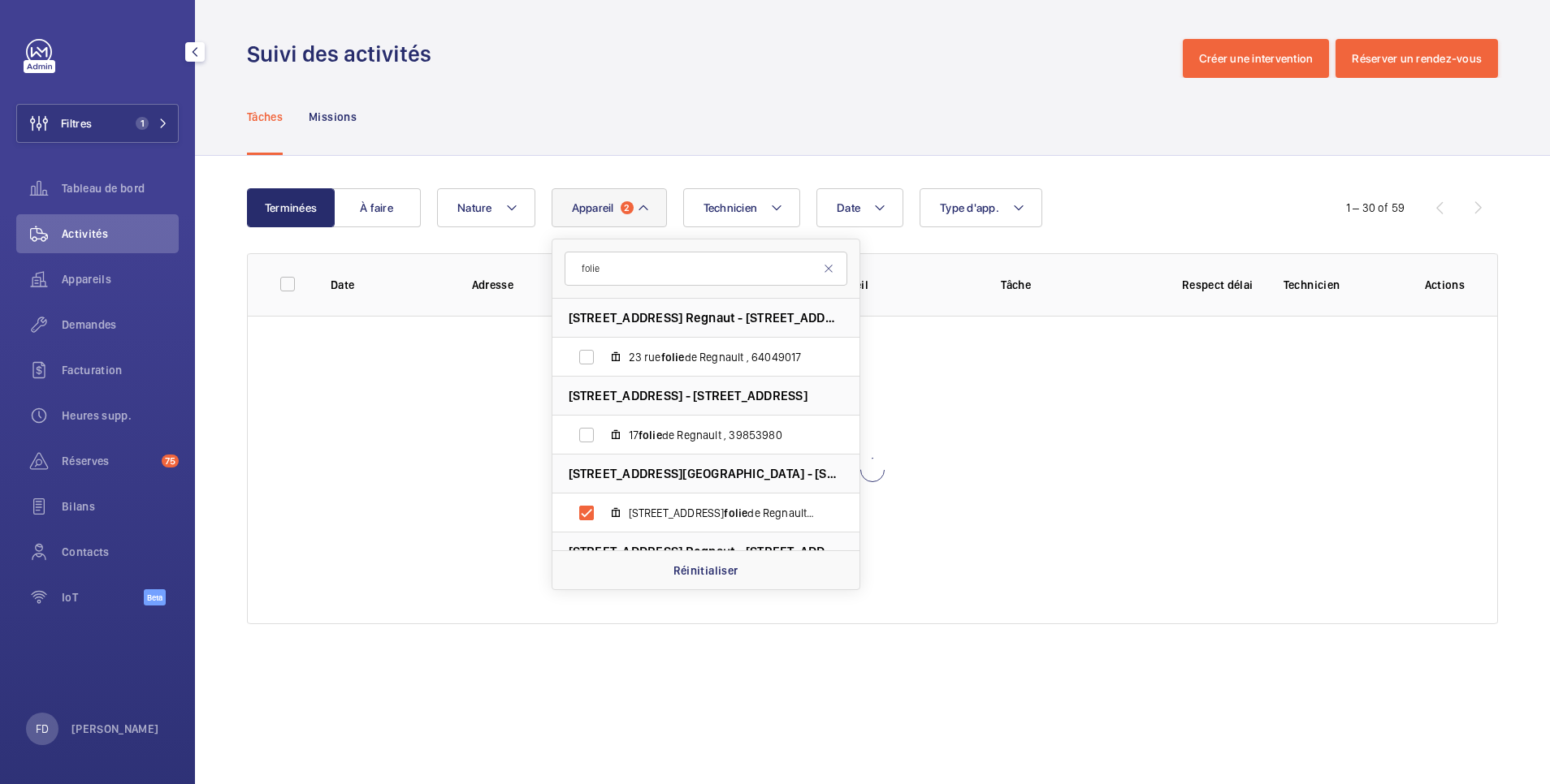
click at [735, 55] on div "Suivi des activités Créer une intervention Réserver un rendez-vous" at bounding box center [873, 58] width 1252 height 39
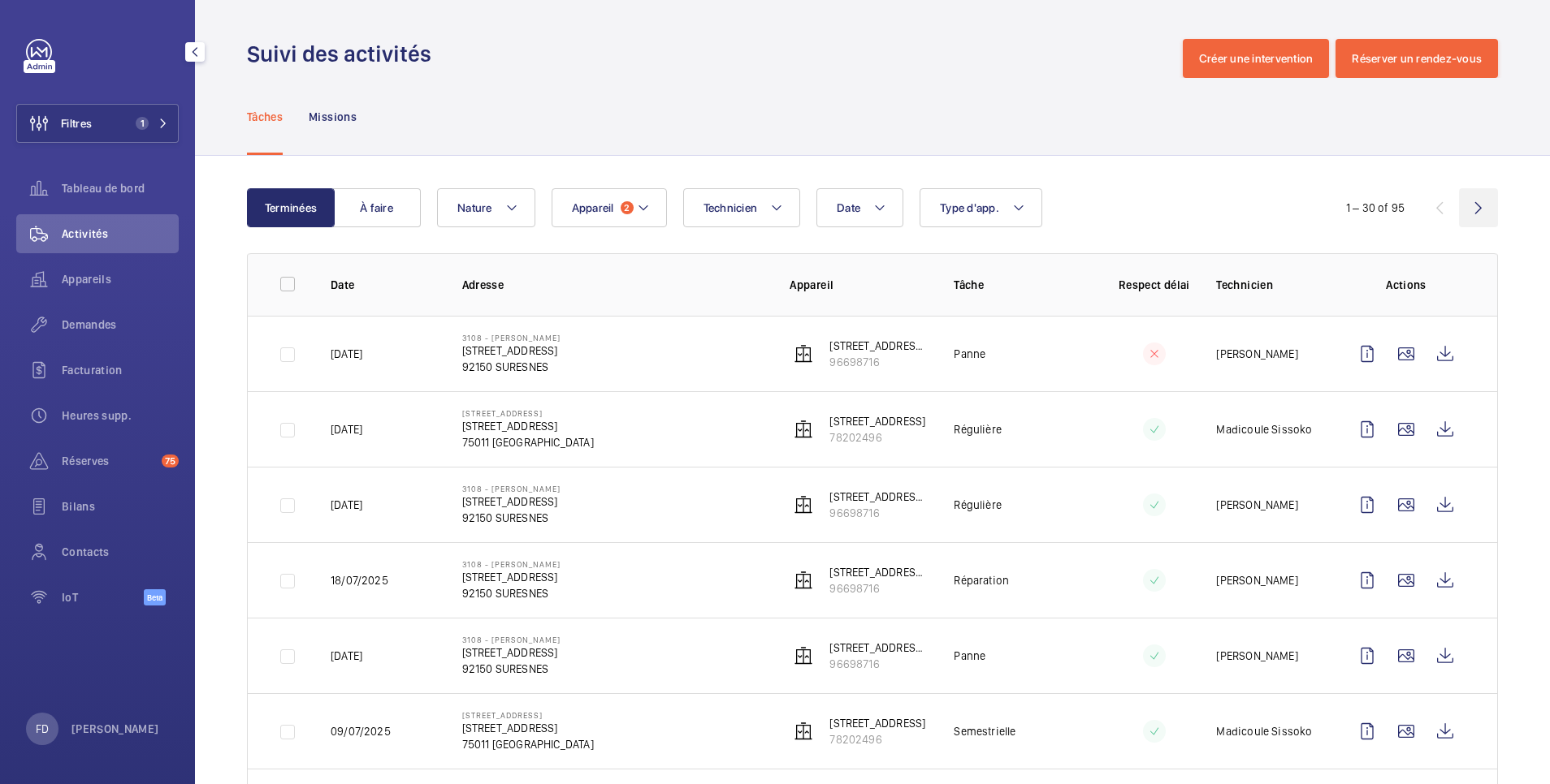
click at [1460, 204] on wm-front-icon-button at bounding box center [1478, 208] width 39 height 39
click at [1465, 208] on wm-front-icon-button at bounding box center [1478, 208] width 39 height 39
click at [1459, 204] on wm-front-icon-button at bounding box center [1478, 208] width 39 height 39
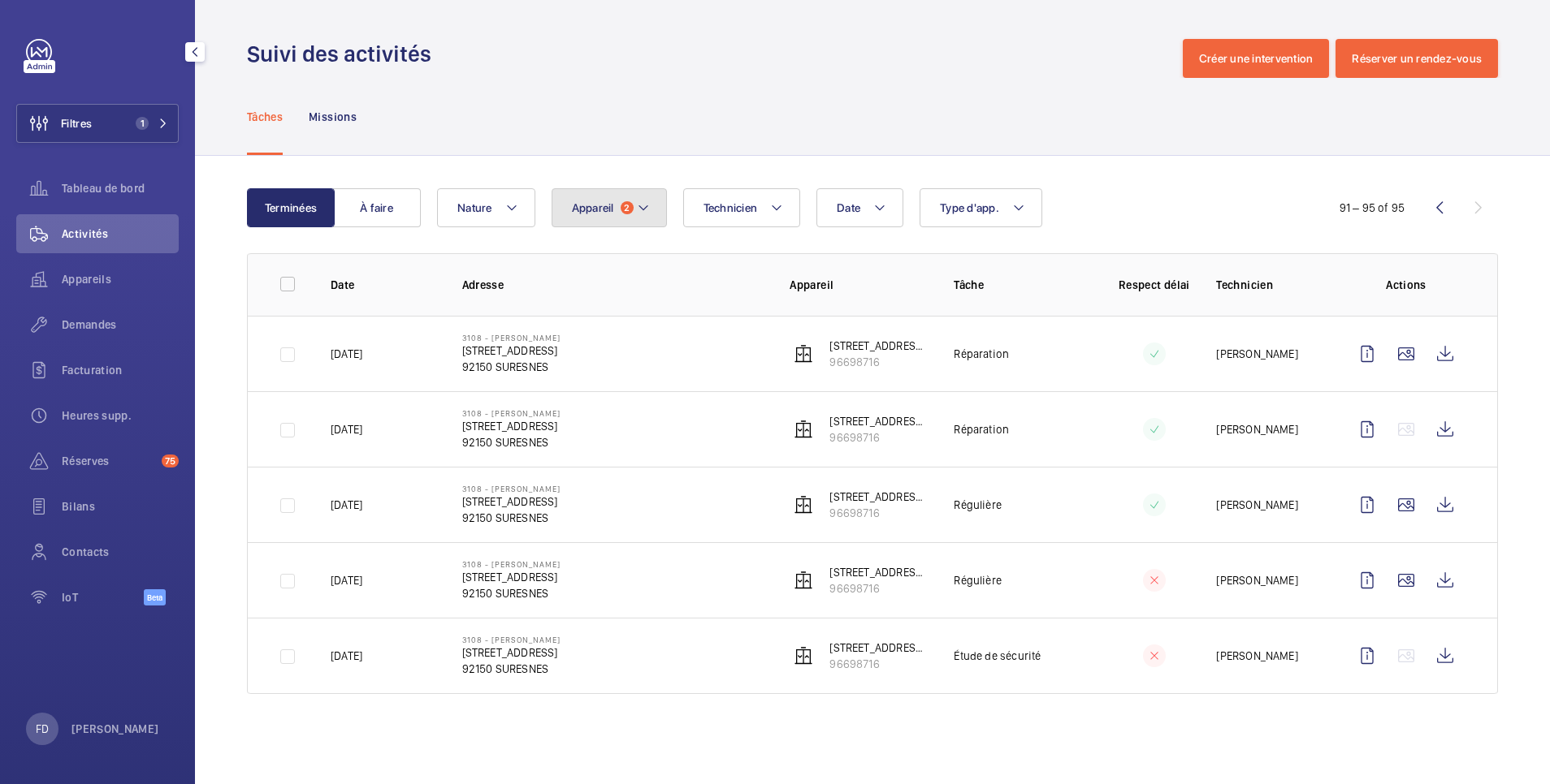
click at [610, 205] on span "Appareil" at bounding box center [593, 208] width 42 height 13
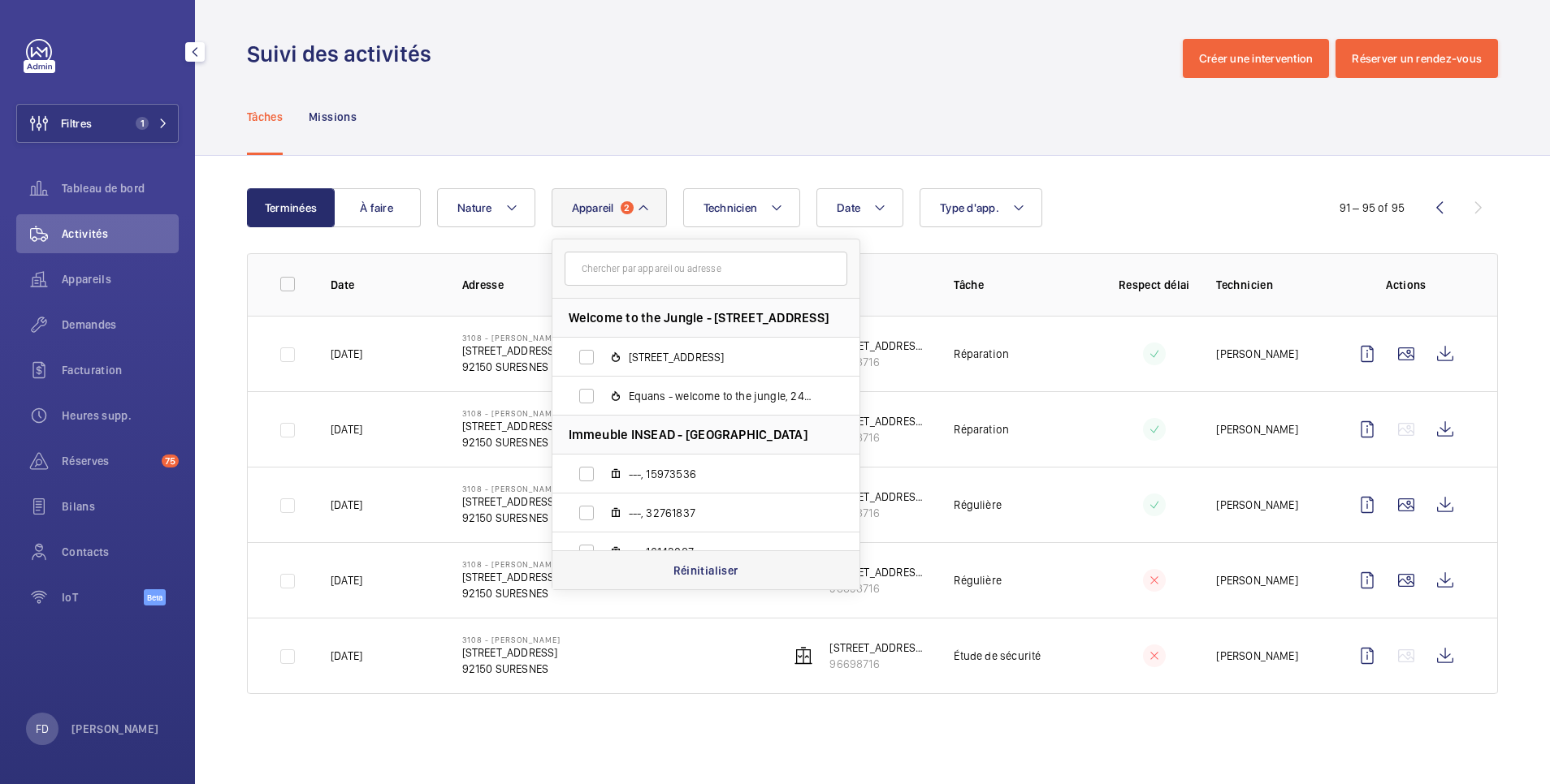
click at [705, 574] on p "Réinitialiser" at bounding box center [706, 571] width 65 height 16
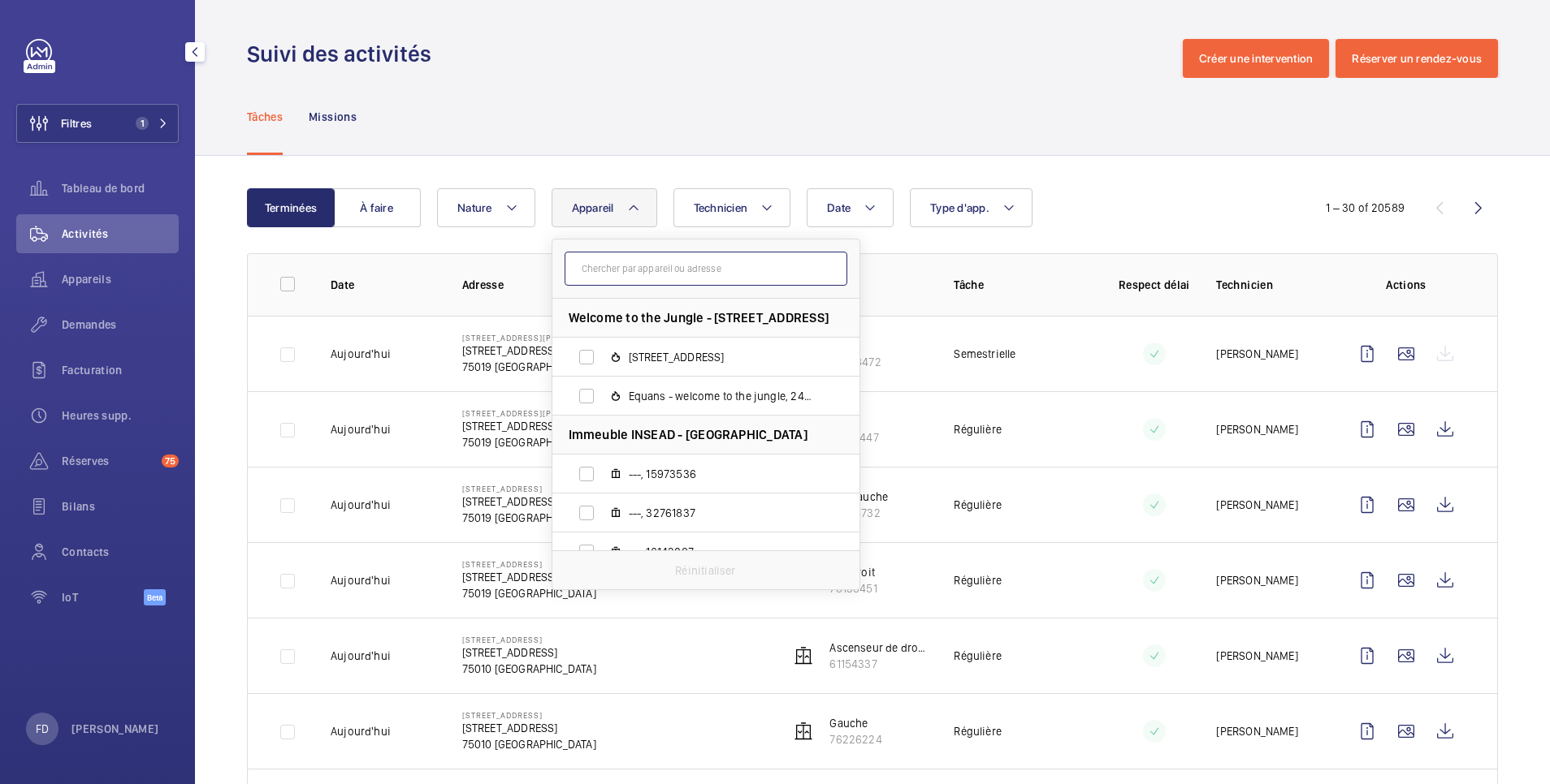
click at [616, 265] on input "text" at bounding box center [706, 269] width 283 height 34
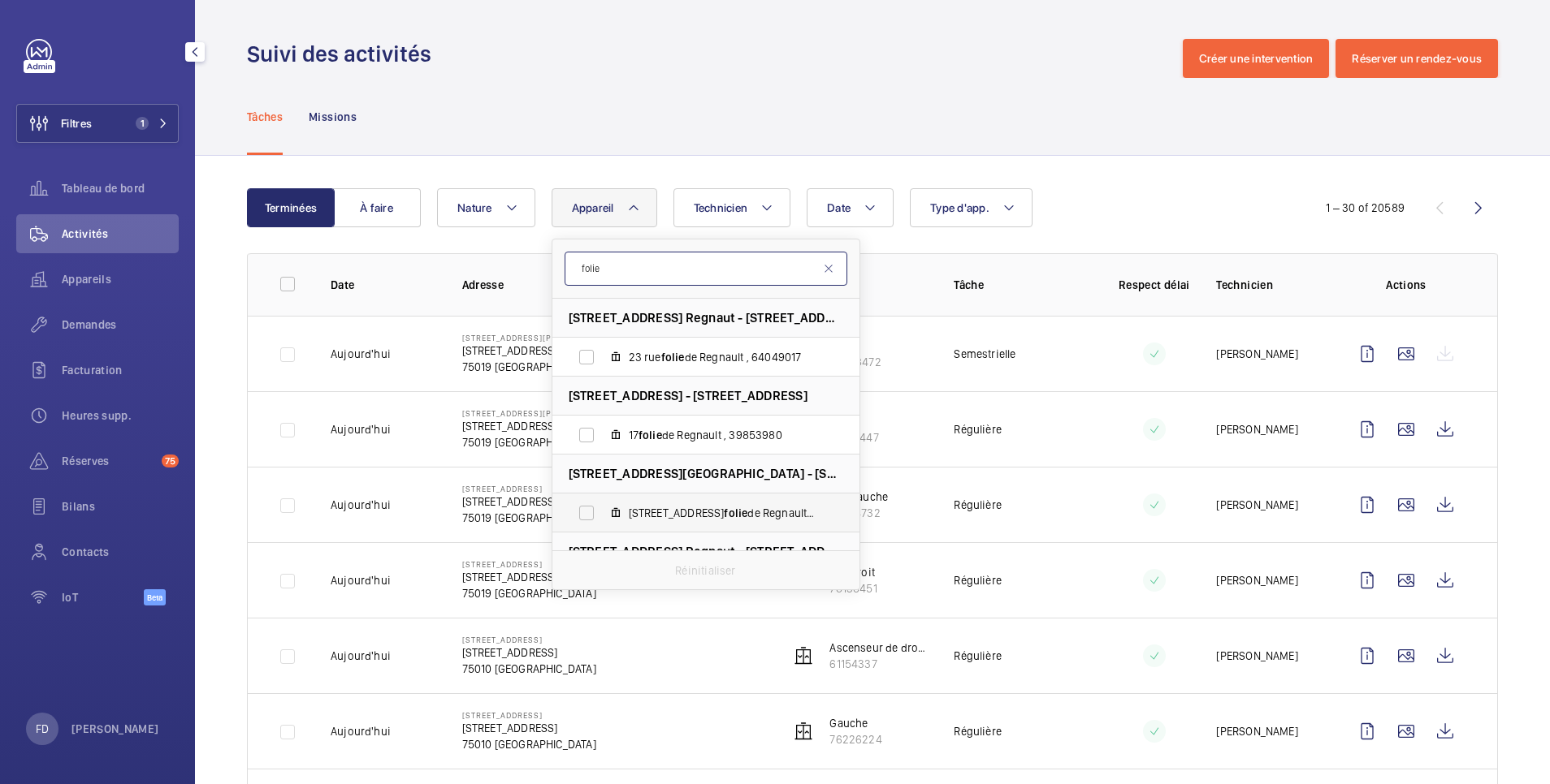
type input "folie"
click at [592, 509] on label "[STREET_ADDRESS] , 78202496" at bounding box center [693, 512] width 281 height 39
click at [592, 509] on input "[STREET_ADDRESS] , 78202496" at bounding box center [586, 513] width 32 height 32
checkbox input "true"
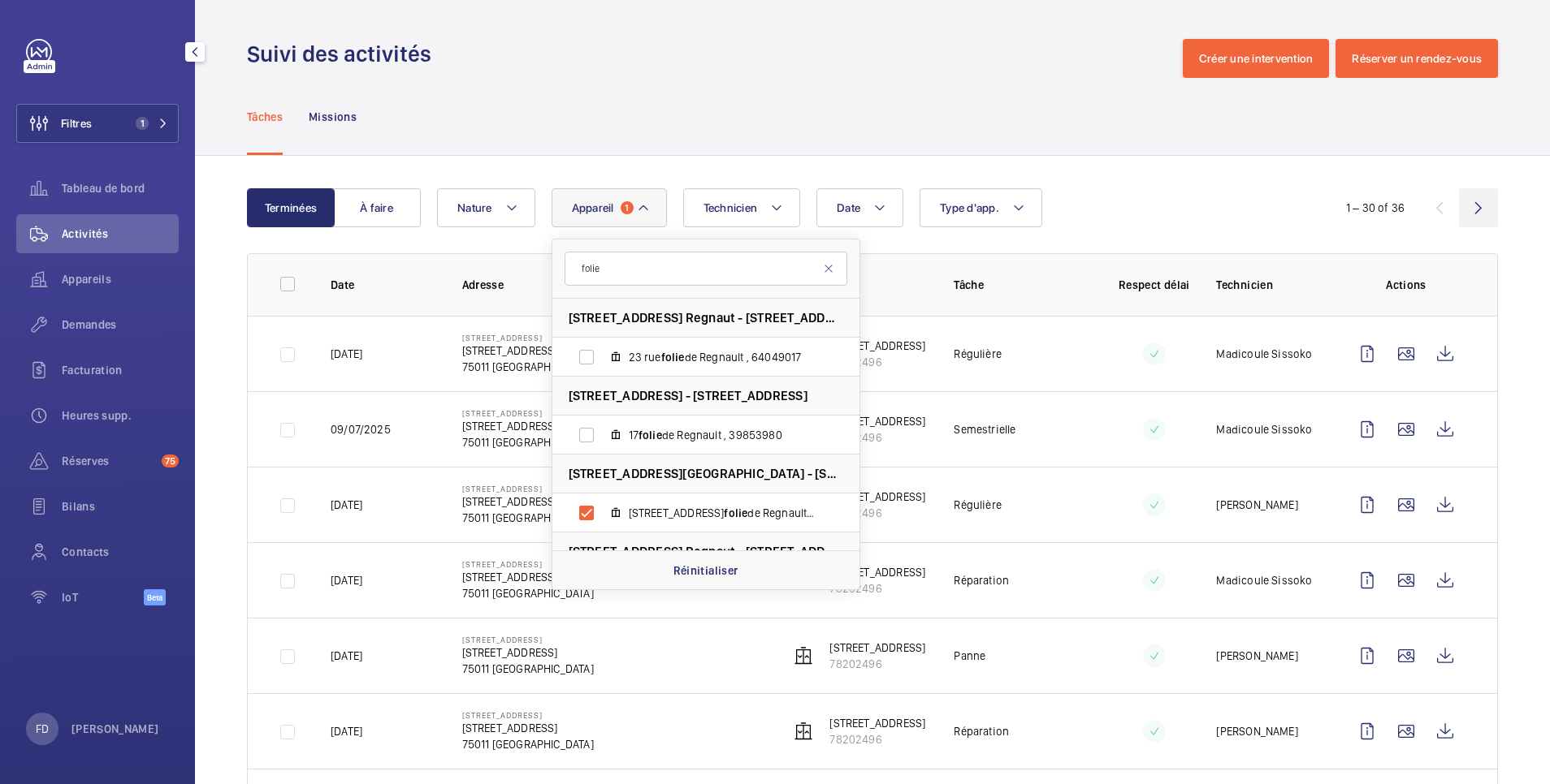
click at [1464, 211] on wm-front-icon-button at bounding box center [1478, 208] width 39 height 39
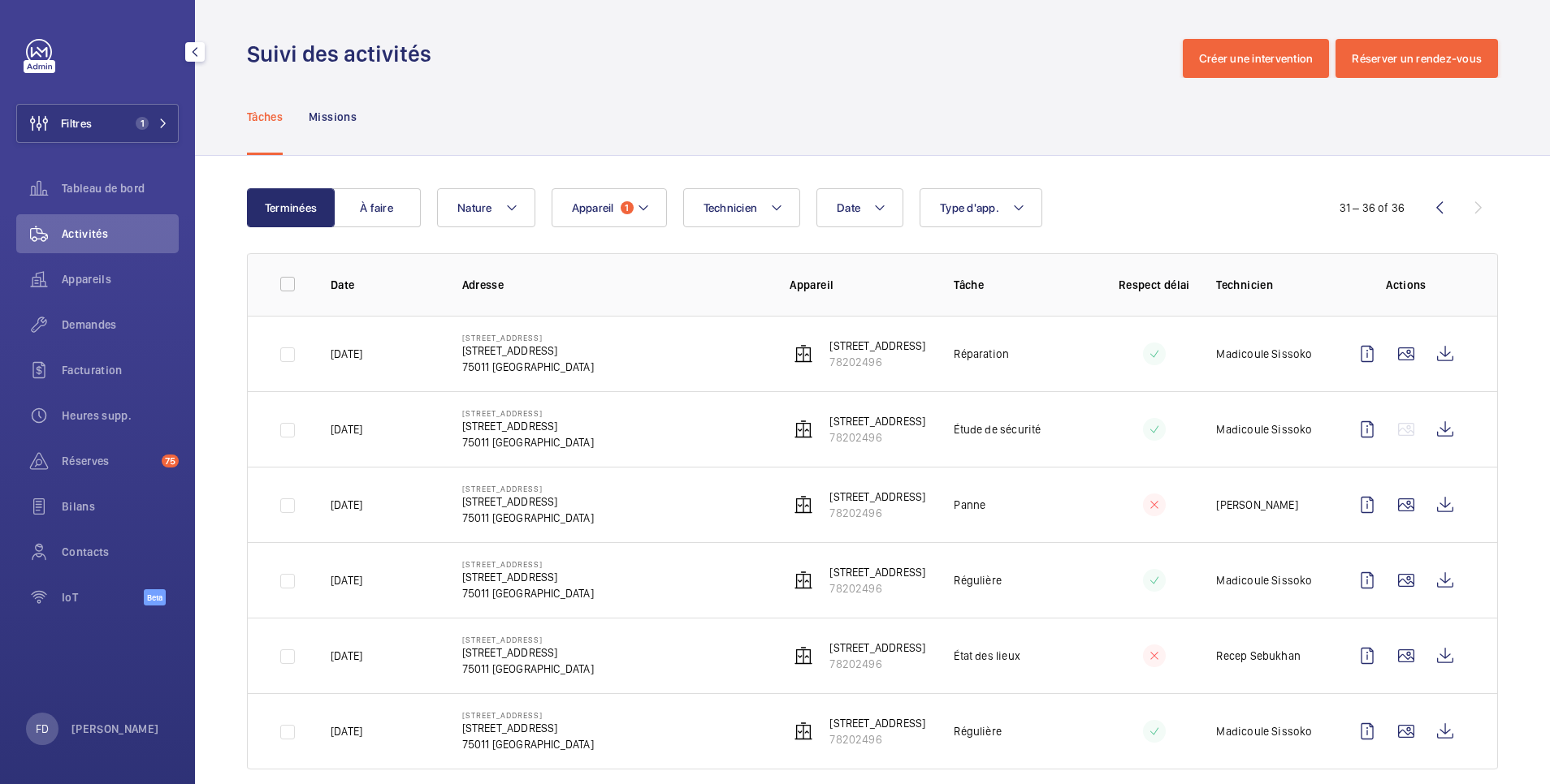
scroll to position [25, 0]
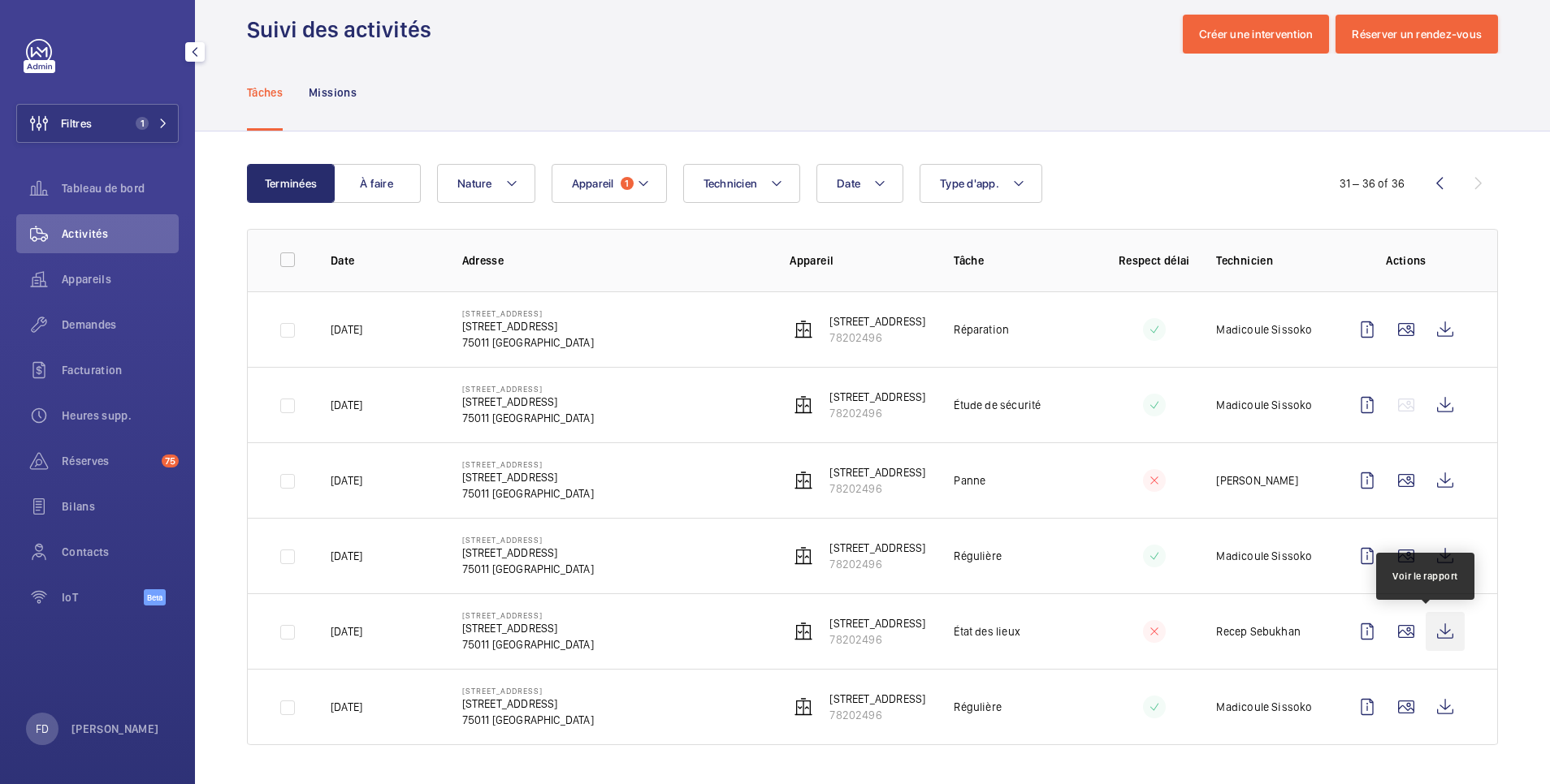
click at [1426, 631] on wm-front-icon-button at bounding box center [1445, 631] width 39 height 39
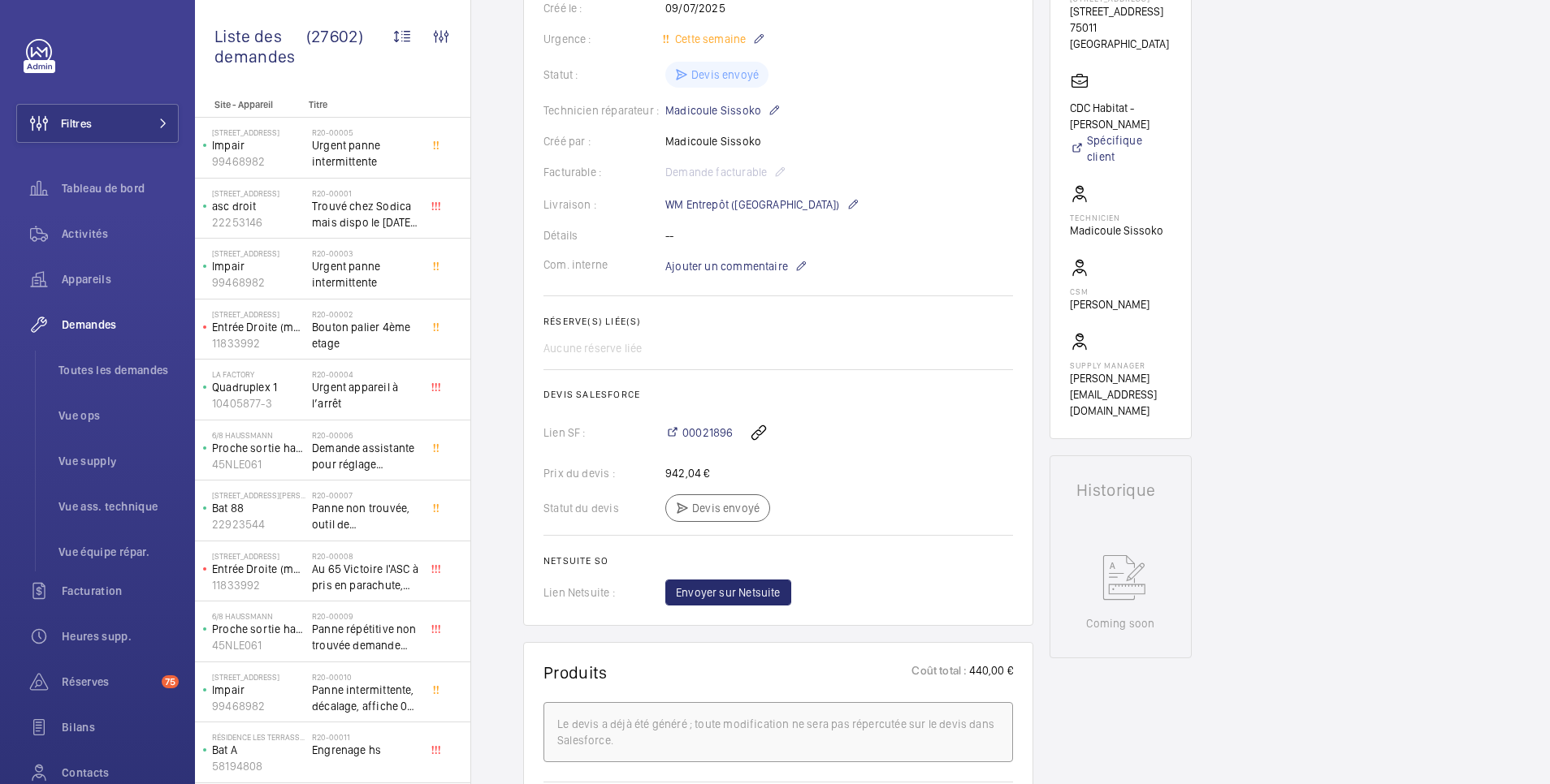
scroll to position [325, 0]
click at [106, 686] on span "Réserves" at bounding box center [108, 681] width 93 height 16
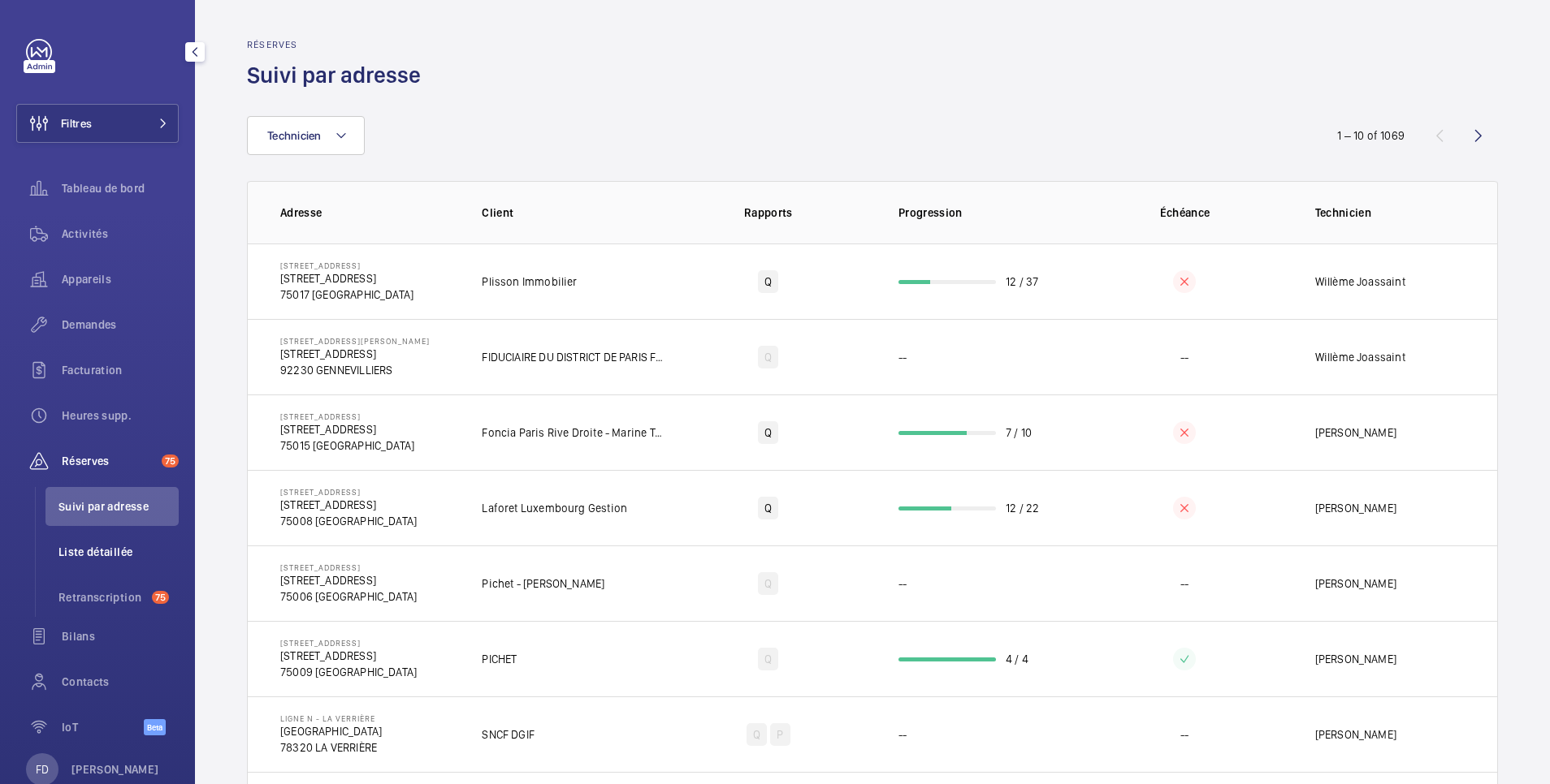
click at [92, 545] on span "Liste détaillée" at bounding box center [118, 552] width 120 height 16
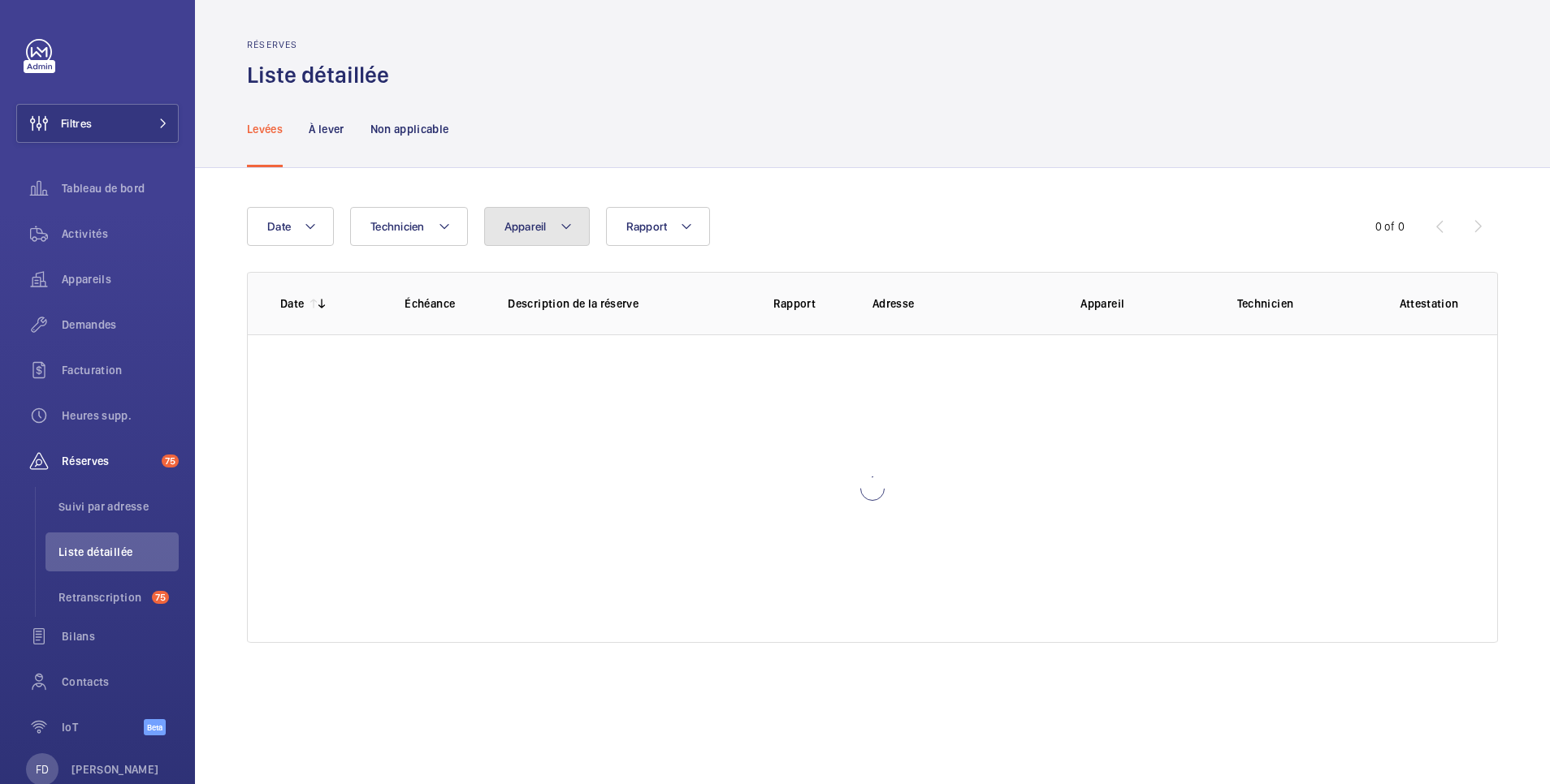
click at [534, 227] on span "Appareil" at bounding box center [526, 226] width 42 height 13
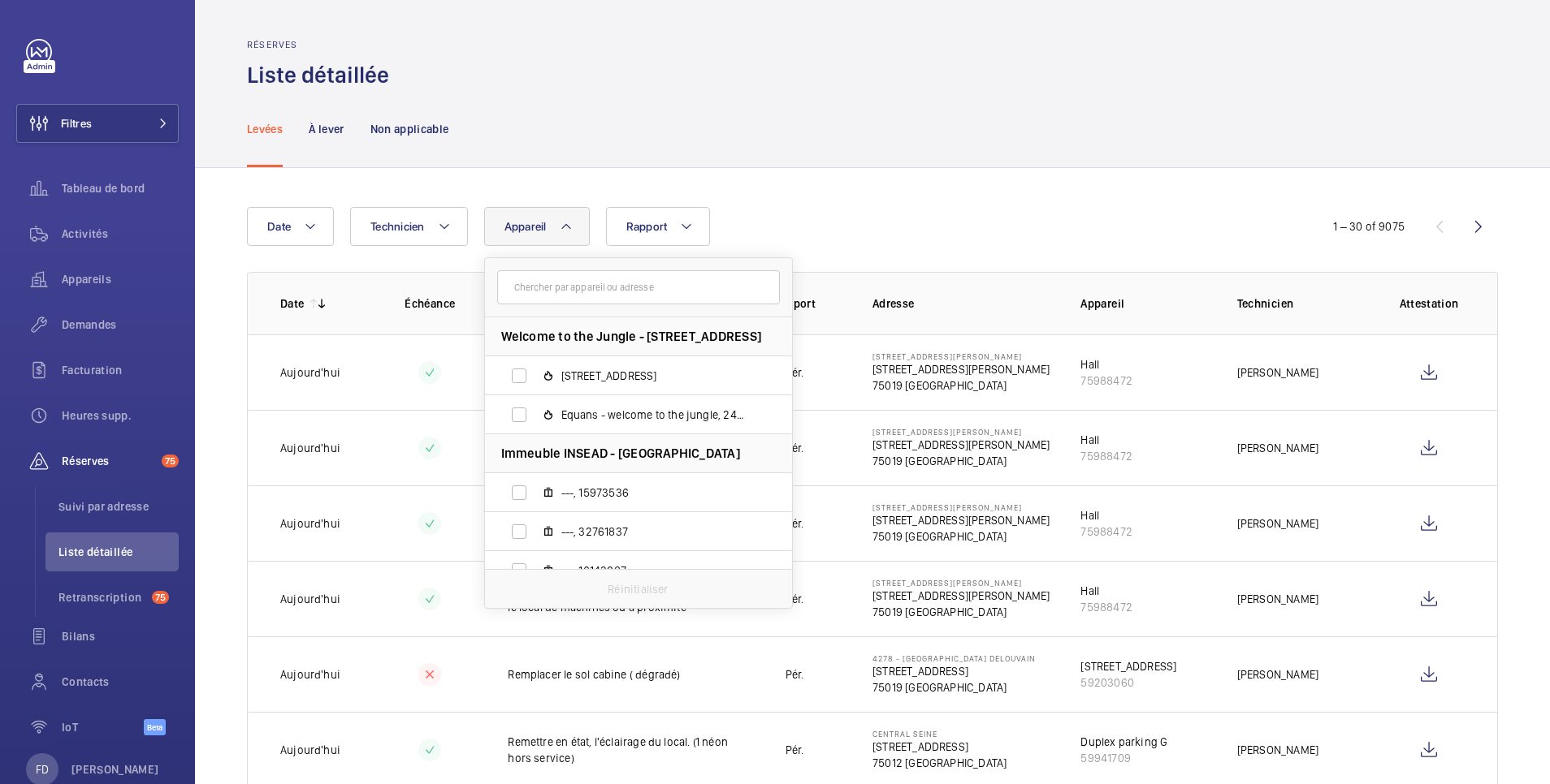
click at [551, 292] on input "text" at bounding box center [639, 288] width 283 height 34
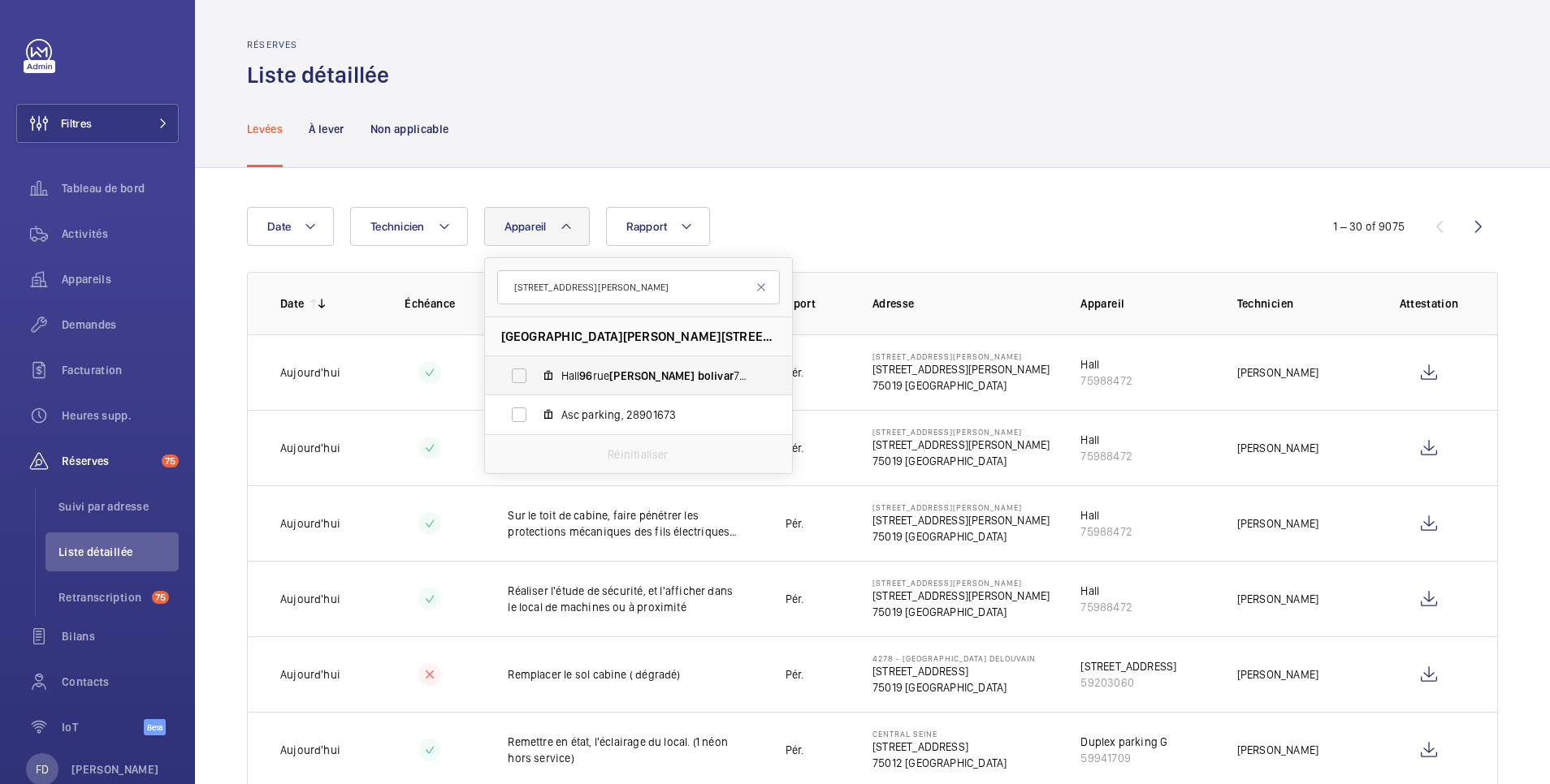
type input "96 avenue Simon Bolivar"
click at [523, 376] on label "Hall 96 rue Simon bolivar 75019, 51640114" at bounding box center [626, 375] width 281 height 39
click at [523, 376] on input "Hall 96 rue Simon bolivar 75019, 51640114" at bounding box center [519, 375] width 32 height 32
checkbox input "true"
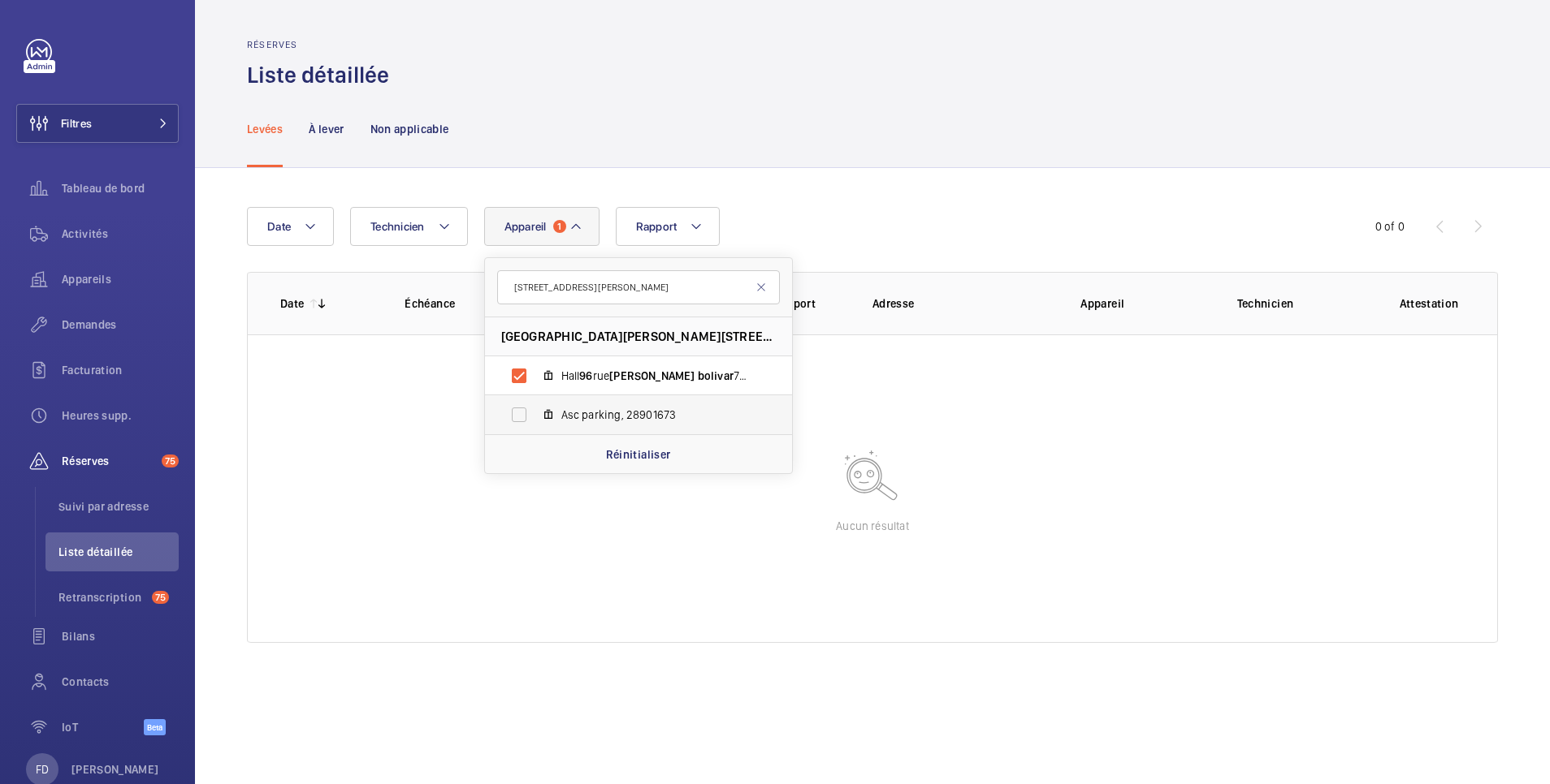
click at [518, 421] on label "Asc parking, 28901673" at bounding box center [626, 414] width 281 height 39
click at [518, 421] on input "Asc parking, 28901673" at bounding box center [519, 415] width 32 height 32
checkbox input "true"
click at [883, 203] on div "Date Technicien Appareil 2 96 avenue Simon Bolivar 96 avenue Simon Bolivar - 96…" at bounding box center [873, 425] width 1356 height 514
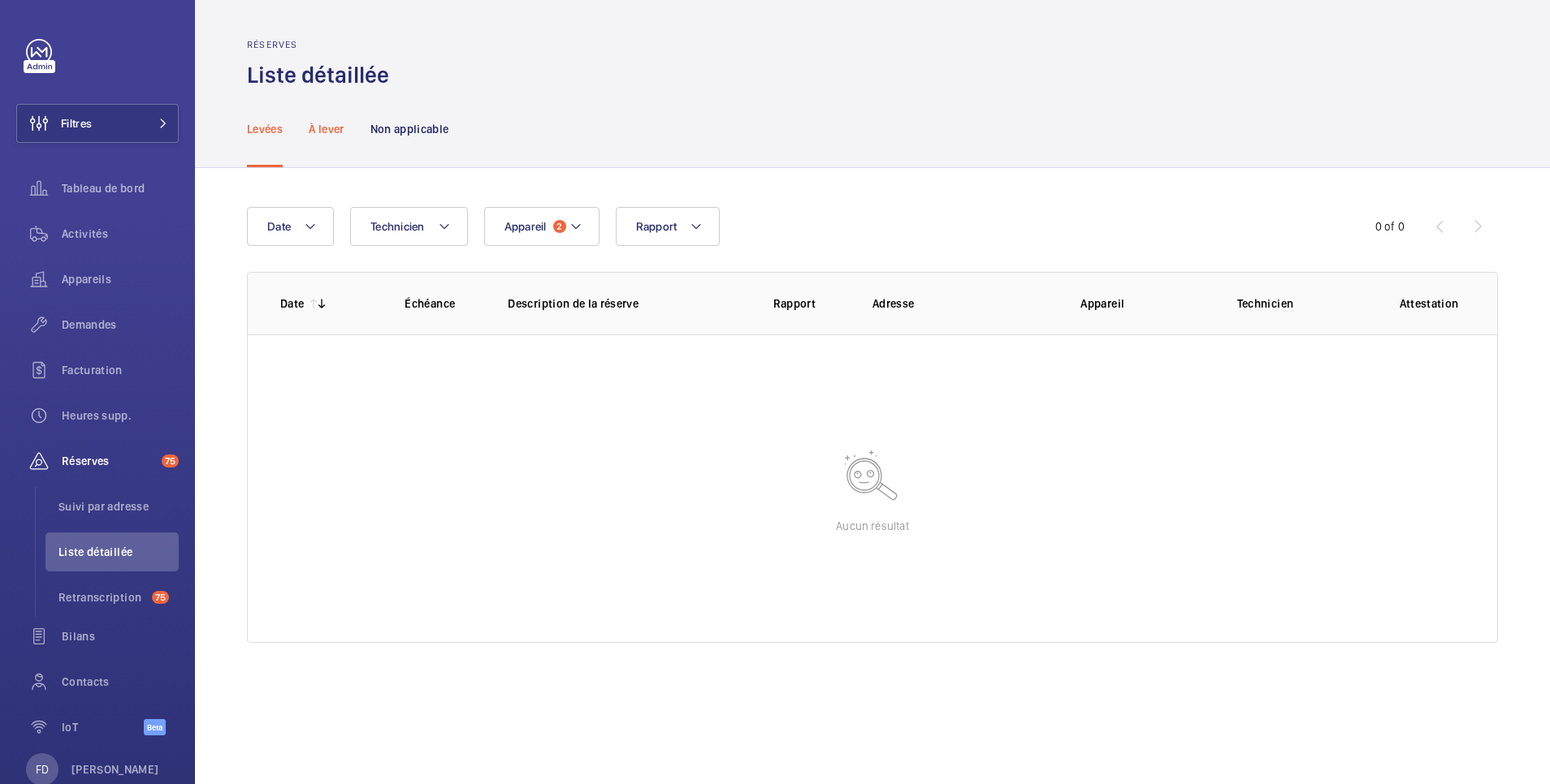
click at [330, 131] on p "À lever" at bounding box center [326, 128] width 35 height 16
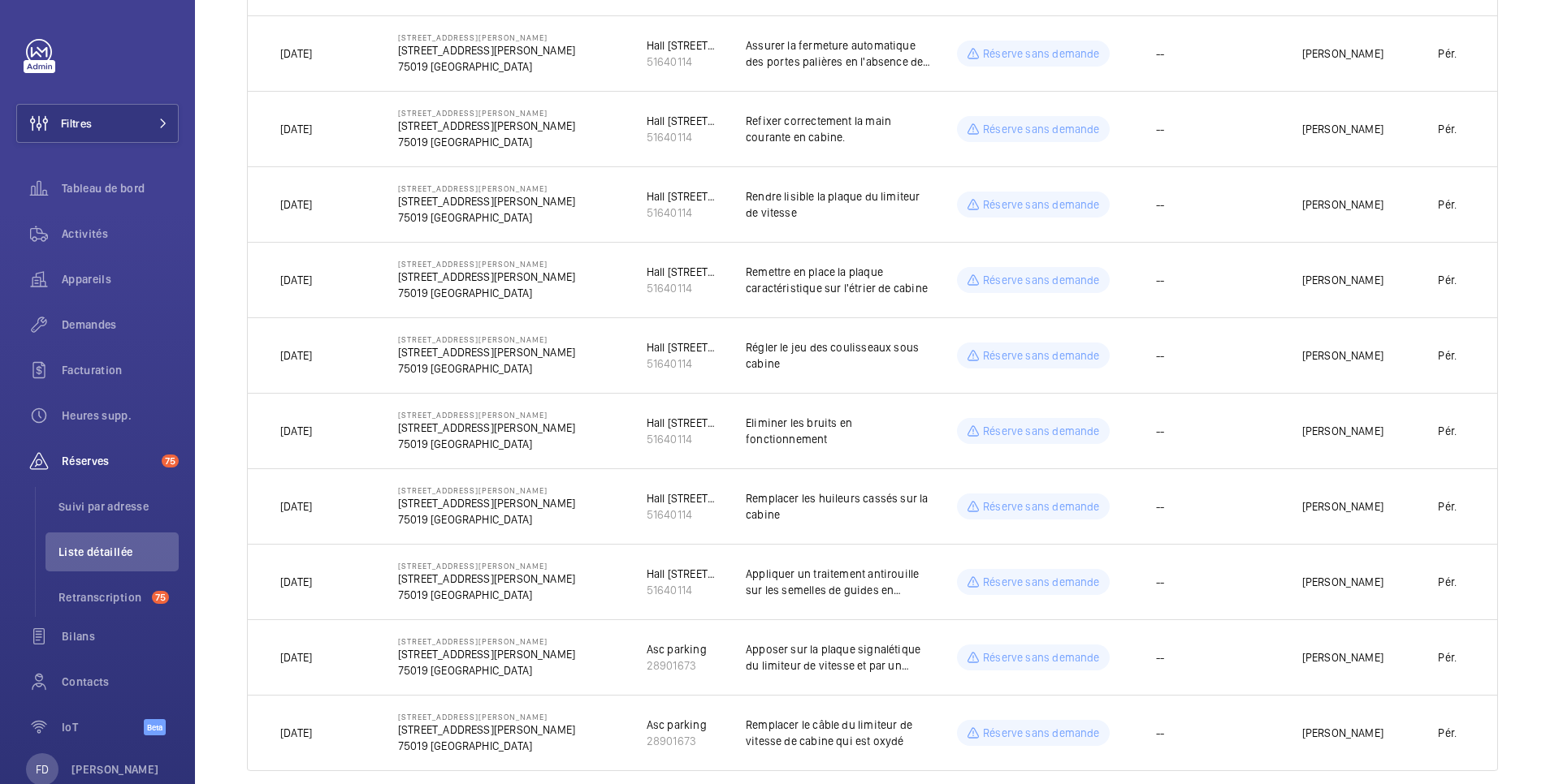
scroll to position [1856, 0]
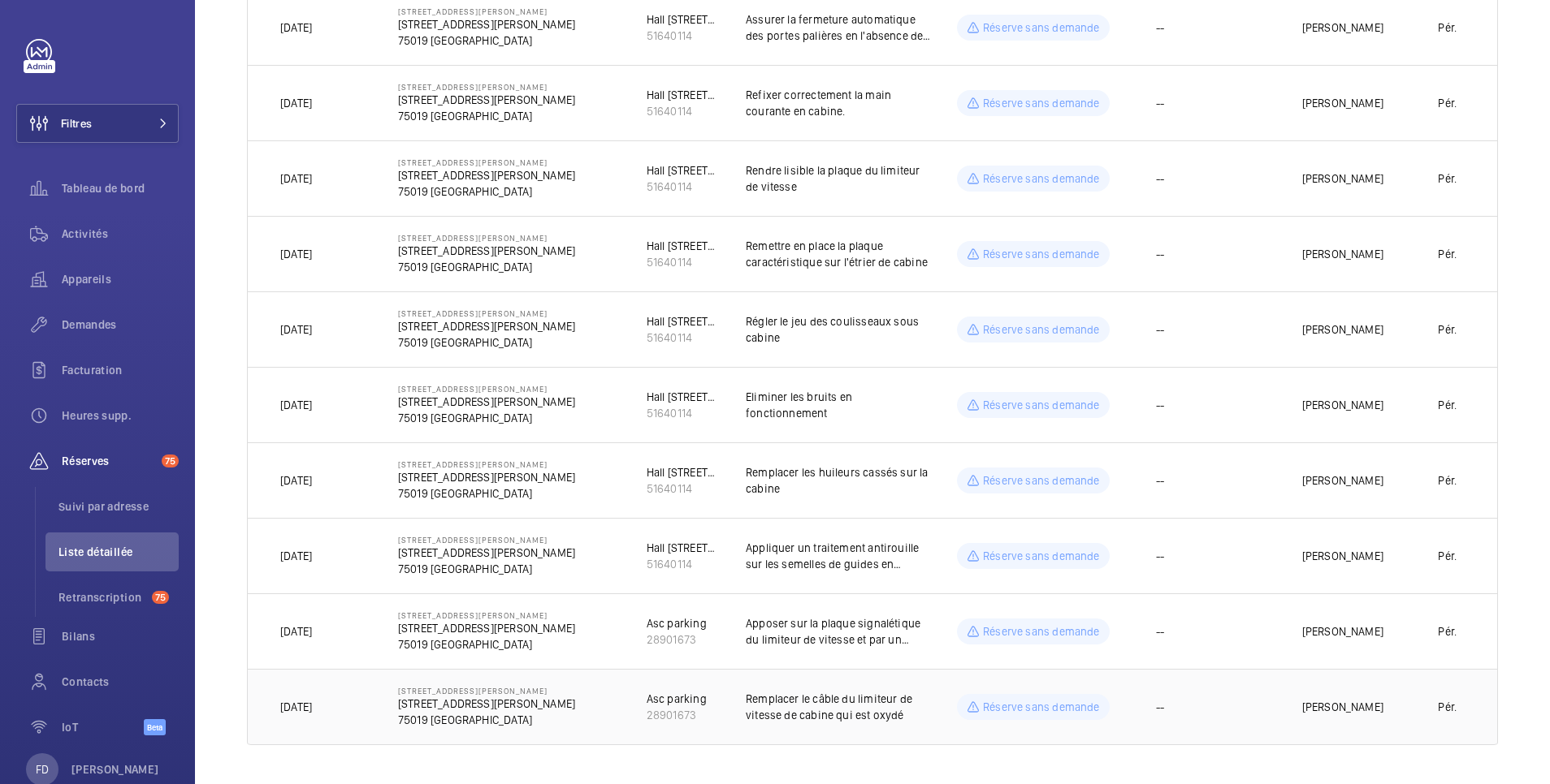
click at [868, 702] on p "Remplacer le câble du limiteur de vitesse de cabine qui est oxydé" at bounding box center [838, 708] width 185 height 32
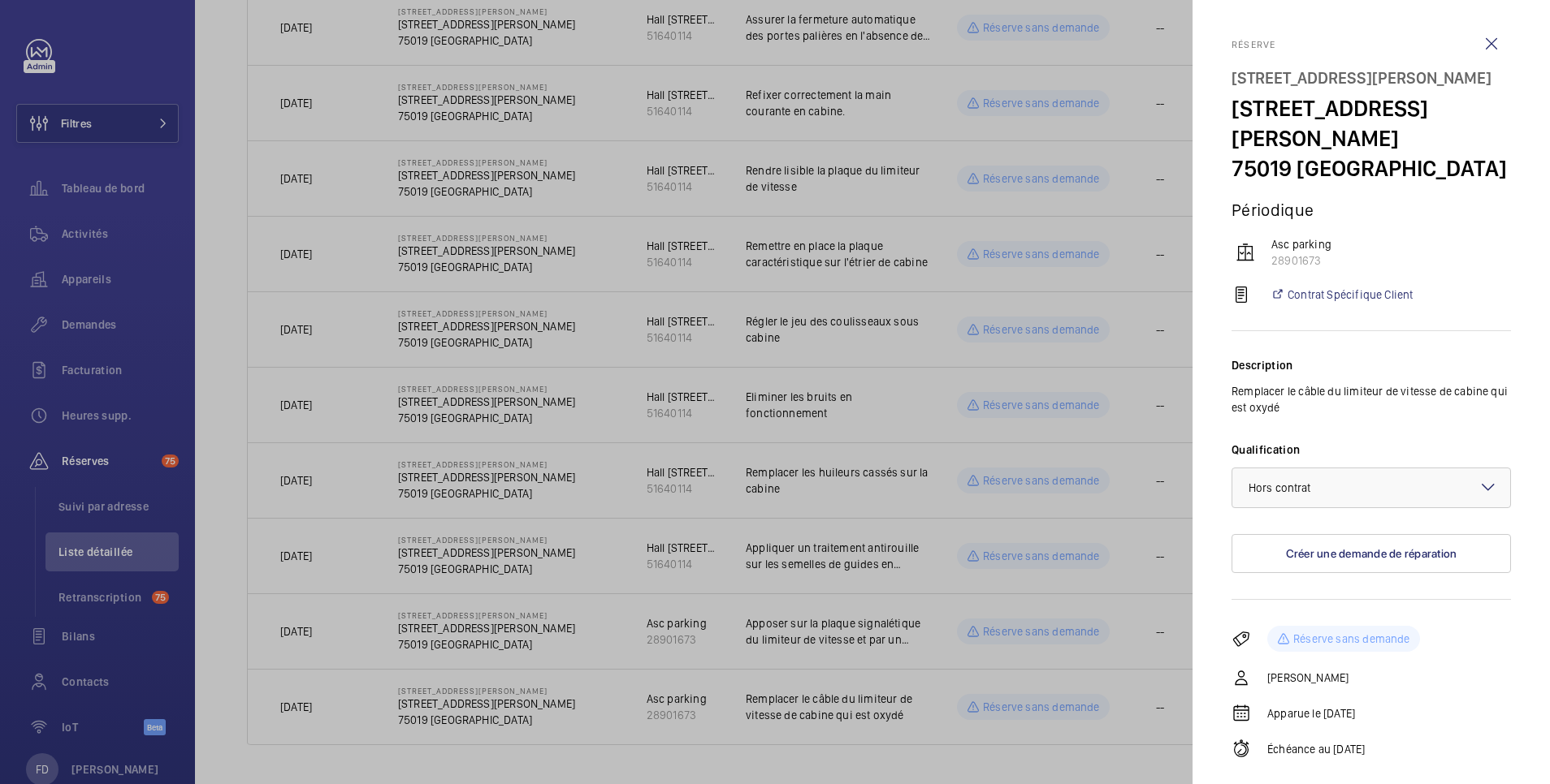
click at [1118, 247] on div at bounding box center [775, 392] width 1550 height 784
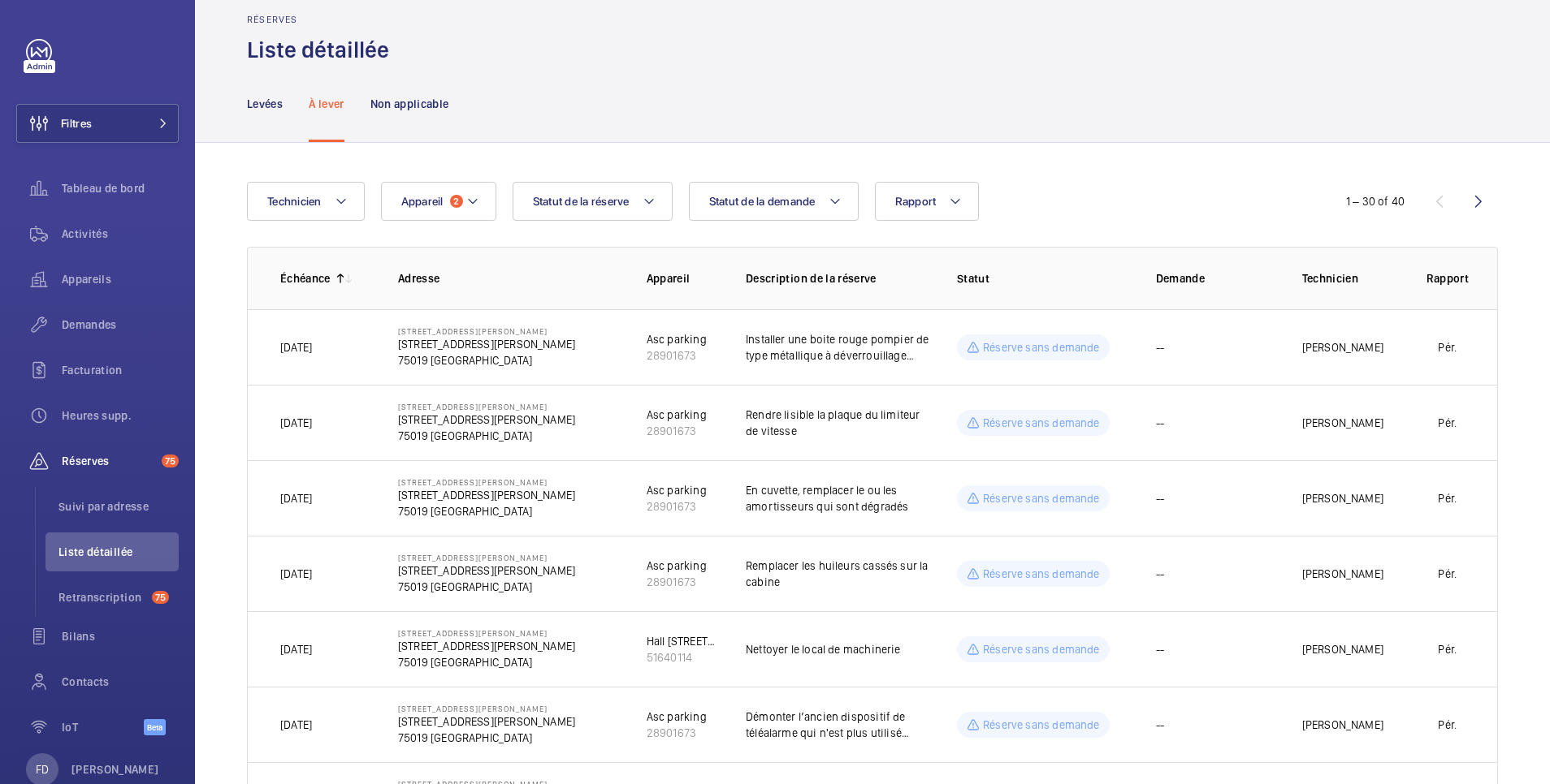
scroll to position [0, 0]
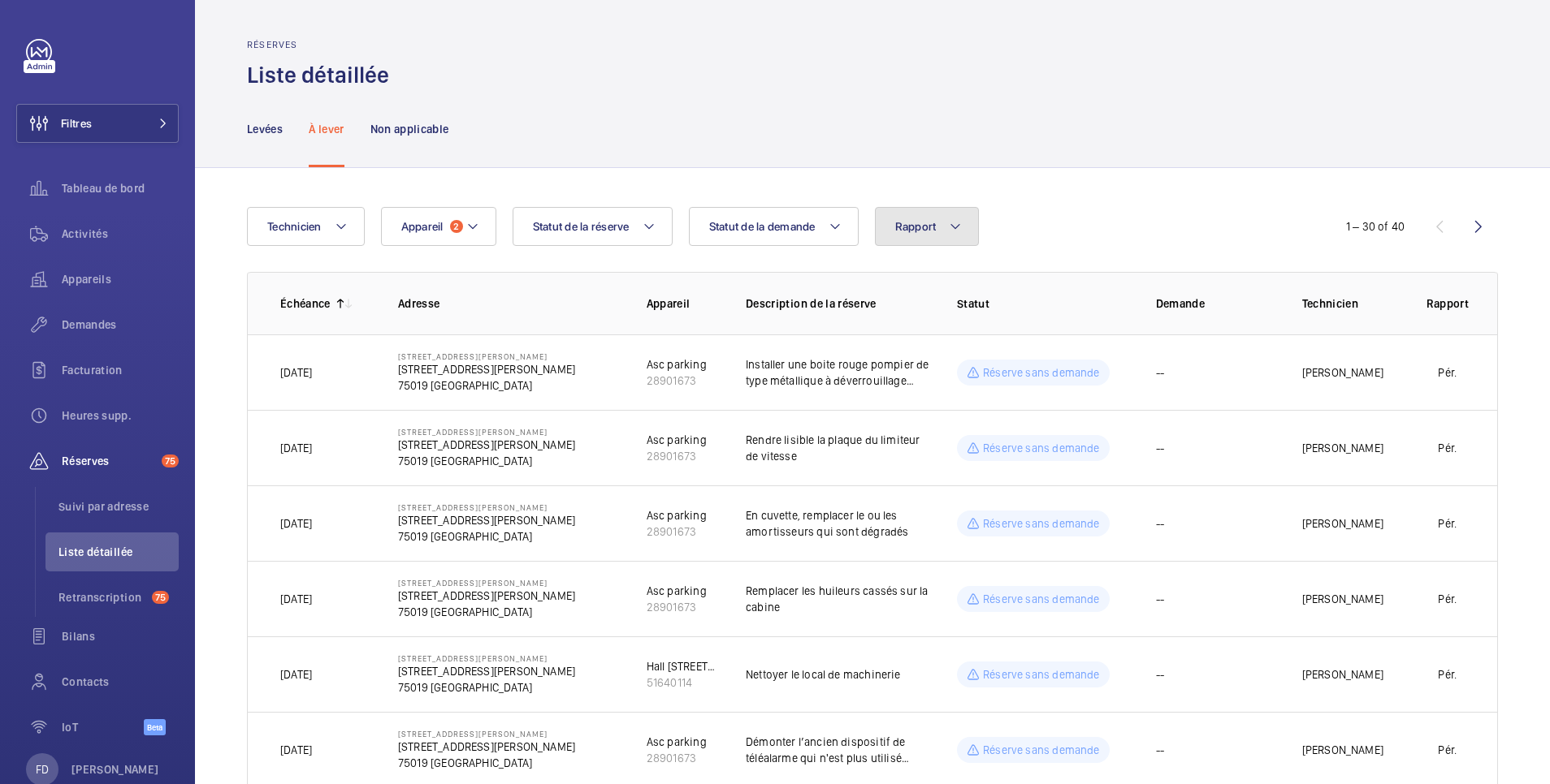
click at [922, 233] on button "Rapport" at bounding box center [927, 225] width 105 height 39
click at [1058, 207] on div "Technicien Appareil 2 Rapport Périodique Quinquennal Audit Réinitialiser Statut…" at bounding box center [775, 225] width 1056 height 39
click at [431, 221] on span "Appareil" at bounding box center [422, 226] width 42 height 13
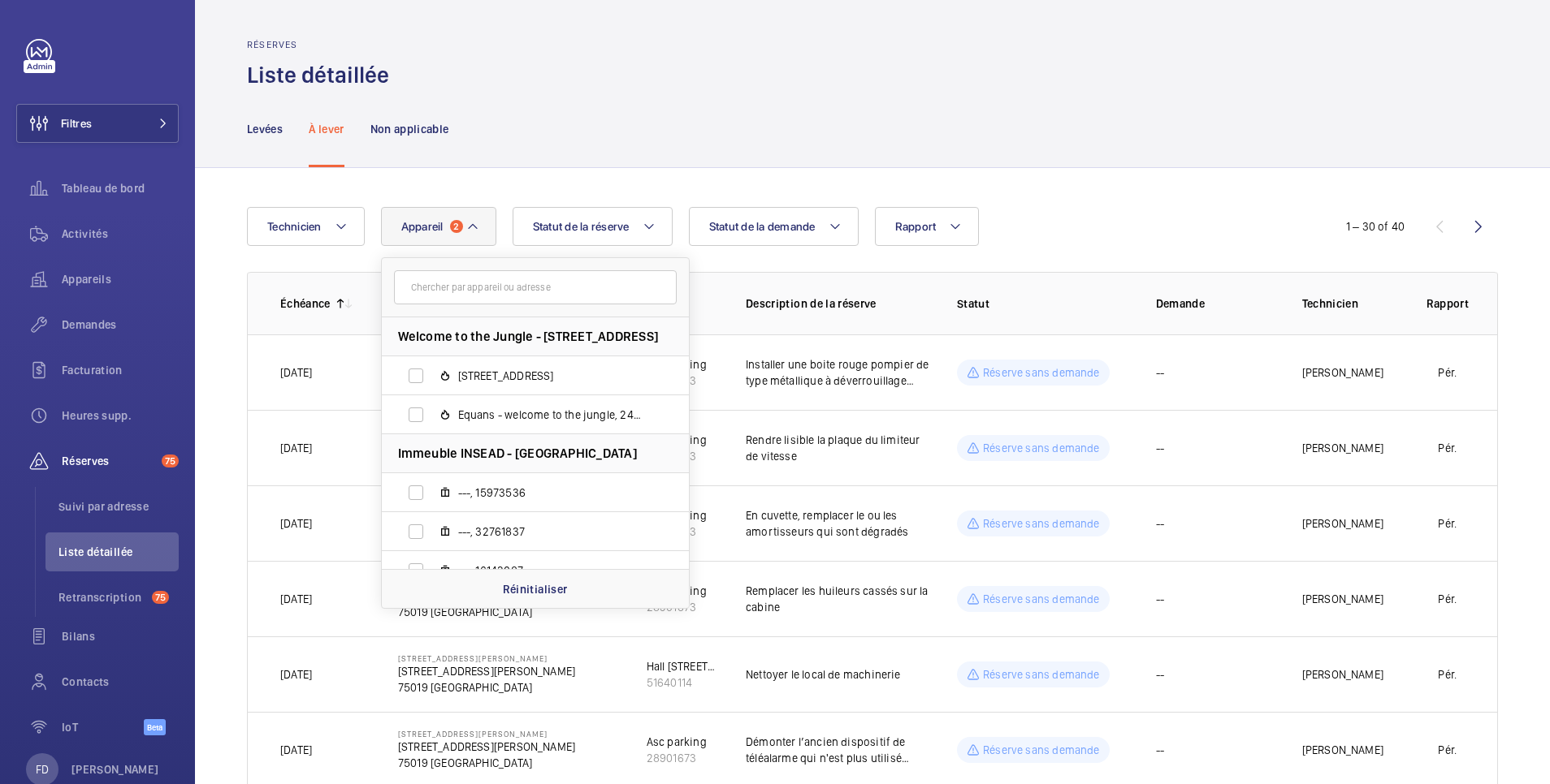
click at [669, 112] on div "Levées À lever Non applicable" at bounding box center [873, 129] width 1252 height 77
